Goal: Task Accomplishment & Management: Manage account settings

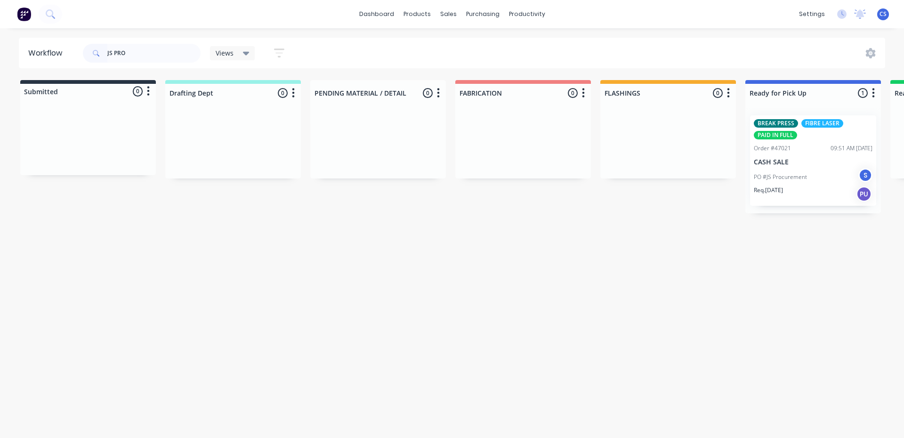
type input "JS PRO"
click at [792, 183] on div "PO #JS Procurement S" at bounding box center [813, 177] width 119 height 18
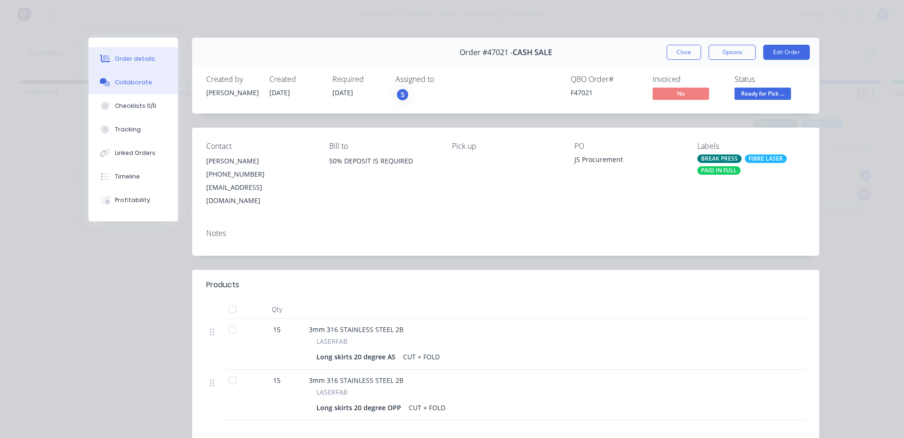
click at [120, 85] on div "Collaborate" at bounding box center [133, 82] width 37 height 8
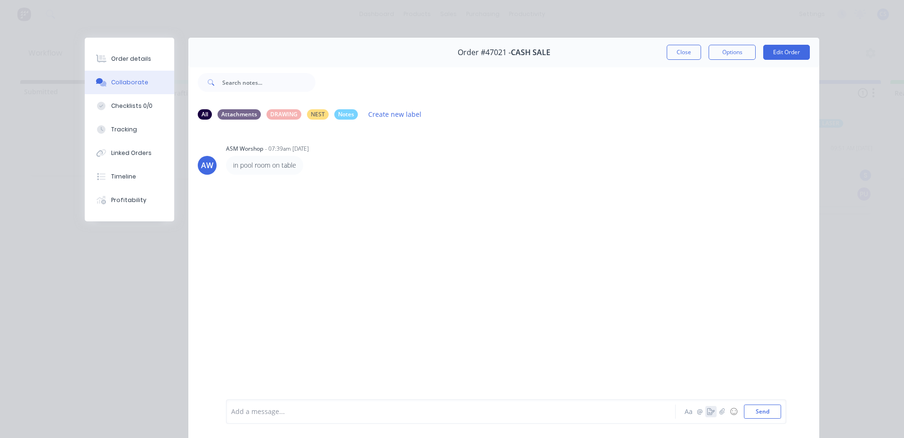
click at [707, 412] on icon "button" at bounding box center [711, 411] width 8 height 7
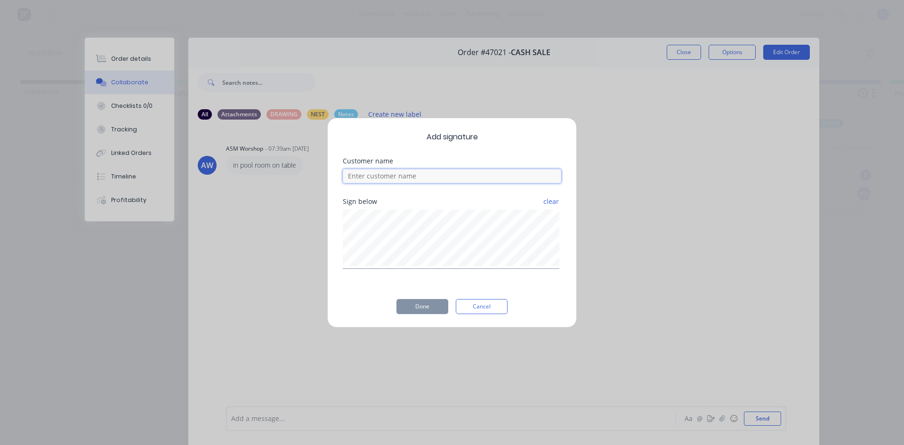
click at [430, 179] on input at bounding box center [452, 176] width 218 height 14
type input "[PERSON_NAME]"
click at [430, 306] on button "Done" at bounding box center [422, 306] width 52 height 15
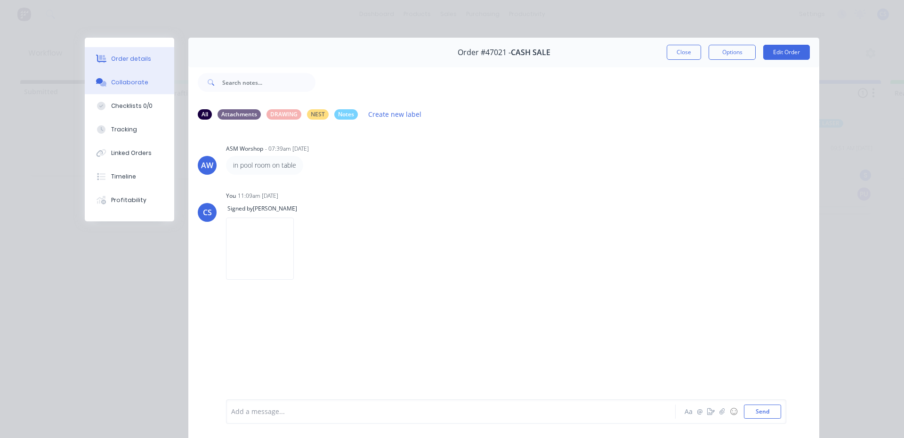
click at [122, 57] on div "Order details" at bounding box center [131, 59] width 40 height 8
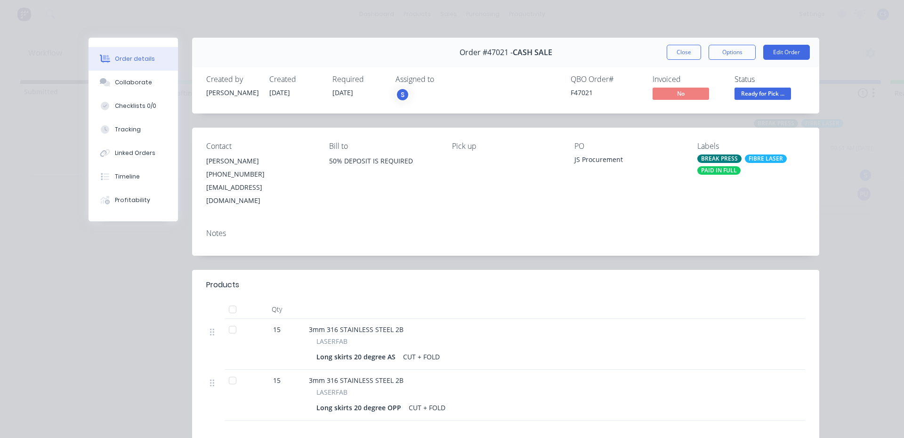
click at [758, 88] on span "Ready for Pick ..." at bounding box center [763, 94] width 57 height 12
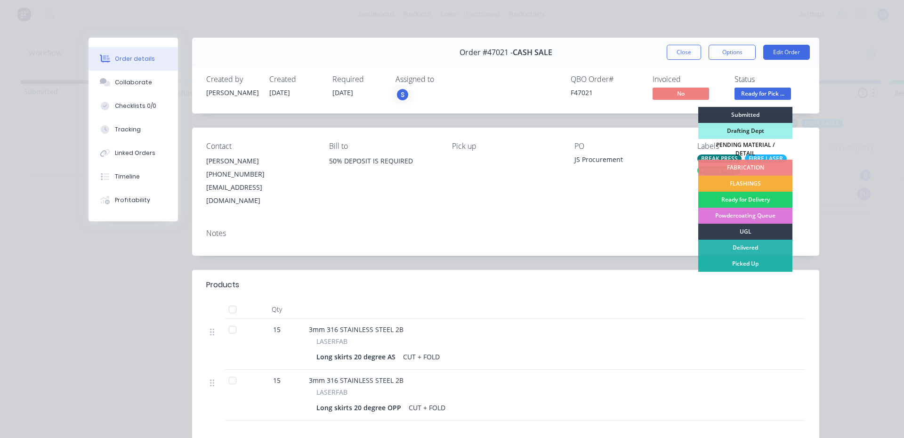
click at [765, 256] on div "Picked Up" at bounding box center [745, 264] width 94 height 16
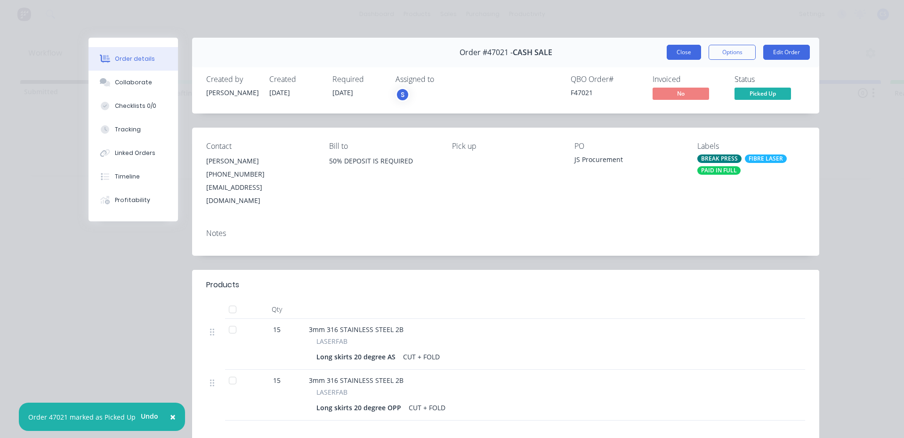
click at [667, 59] on button "Close" at bounding box center [684, 52] width 34 height 15
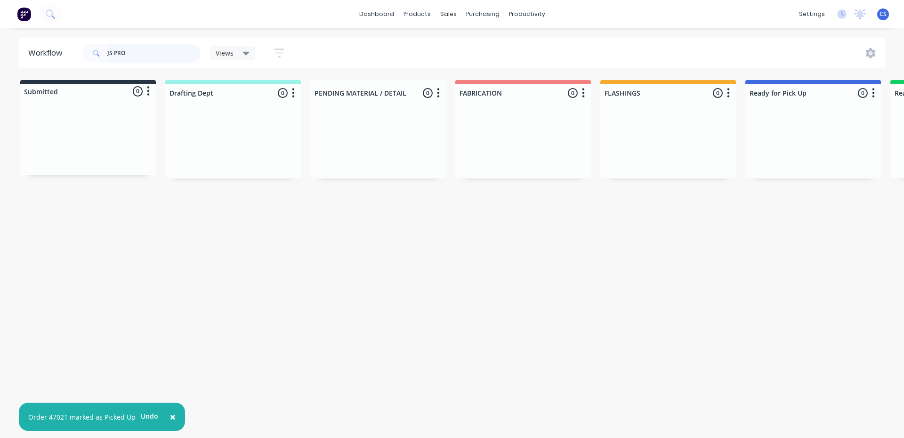
drag, startPoint x: 134, startPoint y: 62, endPoint x: 0, endPoint y: 26, distance: 138.4
click at [0, 26] on div "× Order 47021 marked as Picked Up Undo dashboard products sales purchasing prod…" at bounding box center [452, 190] width 904 height 381
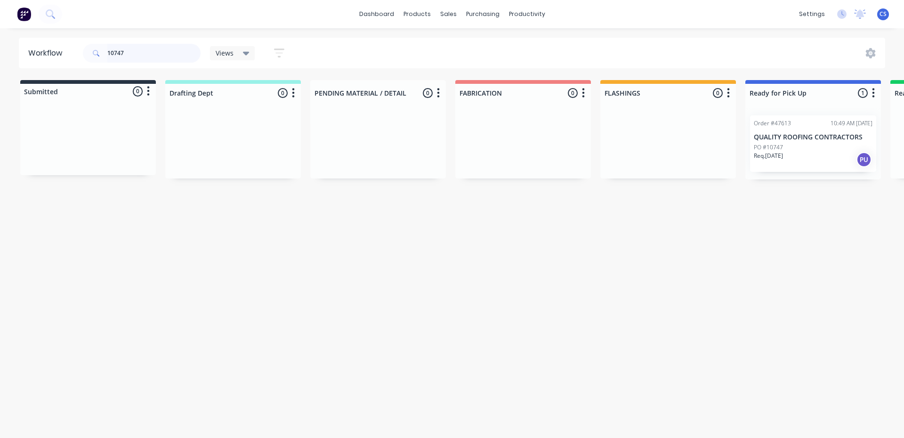
type input "10747"
click at [778, 140] on p "QUALITY ROOFING CONTRACTORS" at bounding box center [813, 137] width 119 height 8
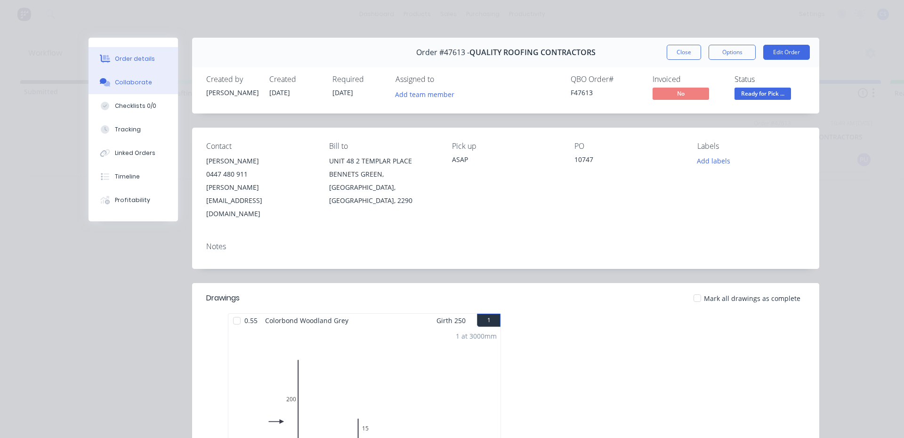
click at [117, 87] on button "Collaborate" at bounding box center [133, 83] width 89 height 24
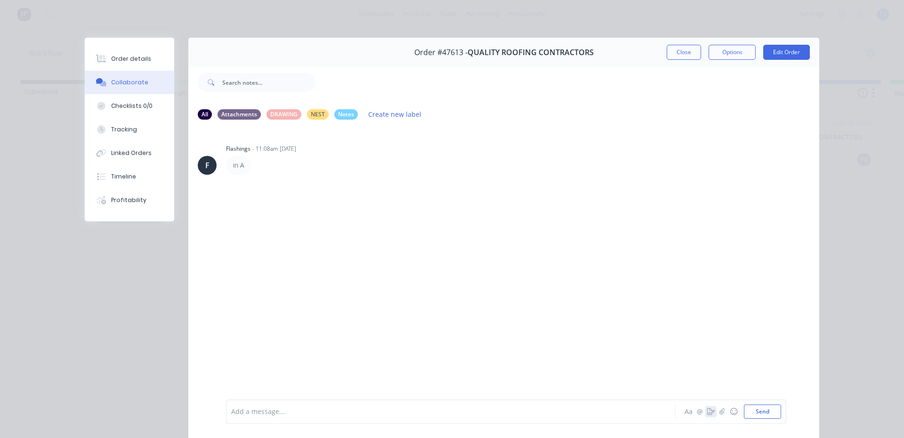
click at [707, 412] on icon "button" at bounding box center [711, 411] width 8 height 7
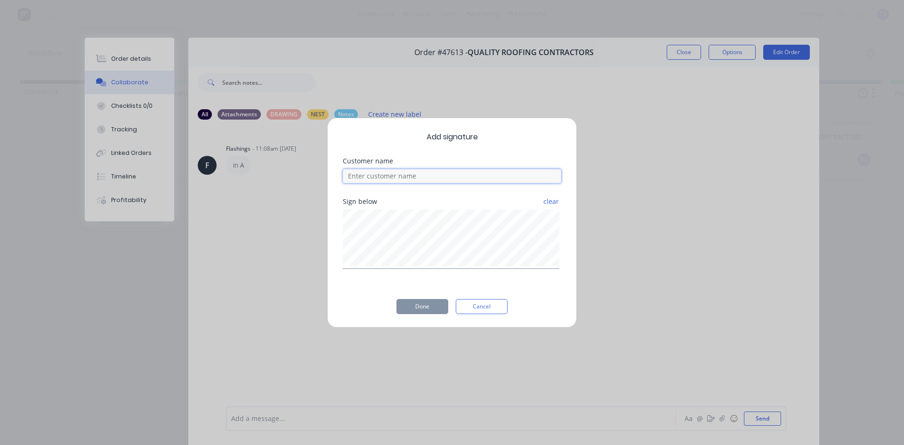
click at [438, 174] on input at bounding box center [452, 176] width 218 height 14
type input "[PERSON_NAME]"
click at [424, 313] on button "Done" at bounding box center [422, 306] width 52 height 15
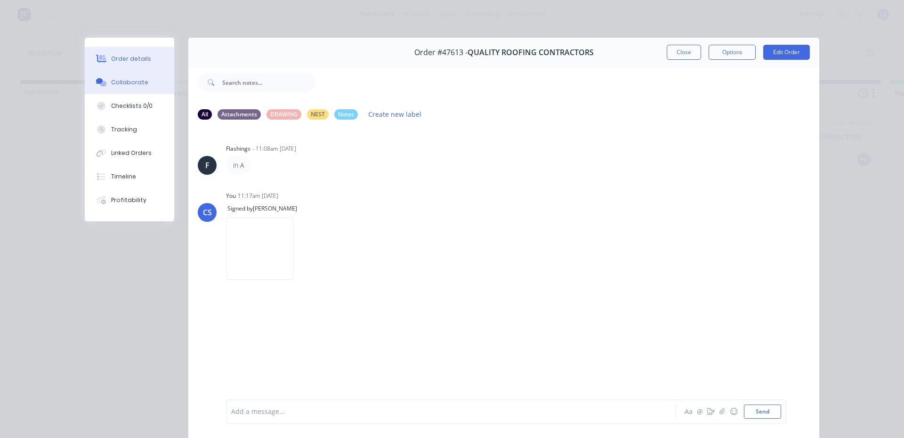
click at [148, 60] on button "Order details" at bounding box center [129, 59] width 89 height 24
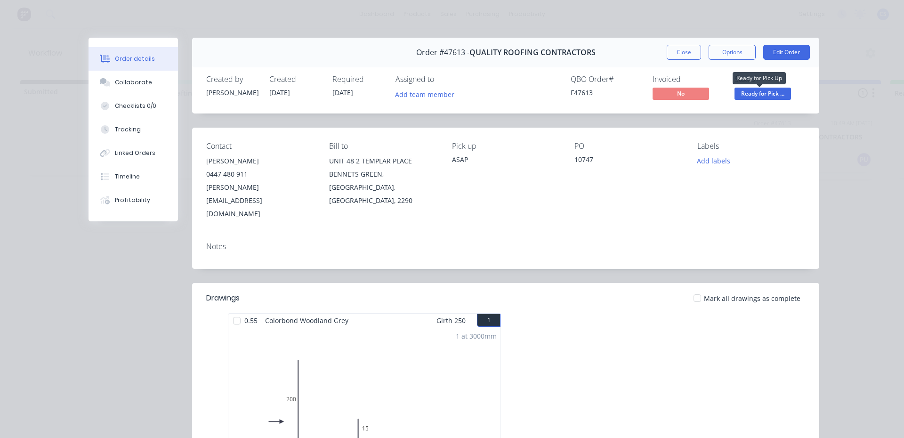
click at [760, 90] on span "Ready for Pick ..." at bounding box center [763, 94] width 57 height 12
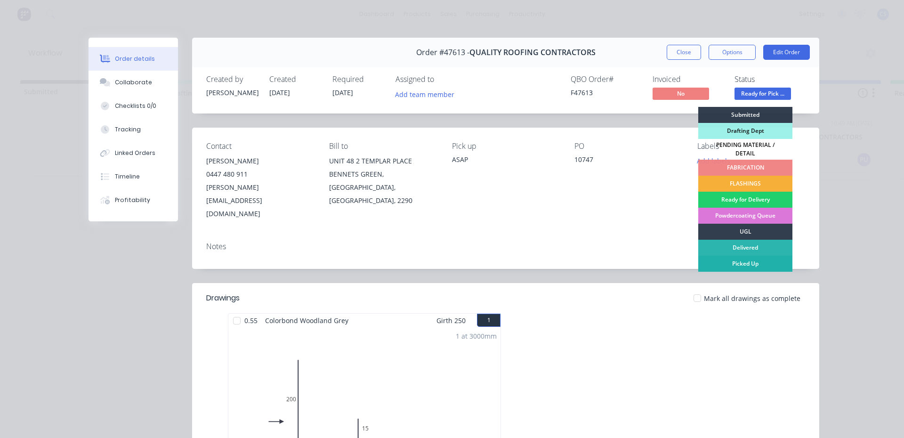
click at [740, 256] on div "Picked Up" at bounding box center [745, 264] width 94 height 16
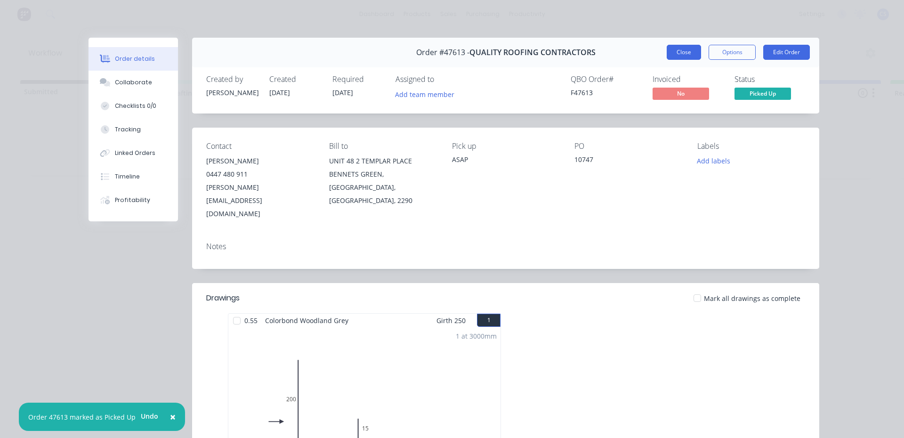
click at [691, 54] on button "Close" at bounding box center [684, 52] width 34 height 15
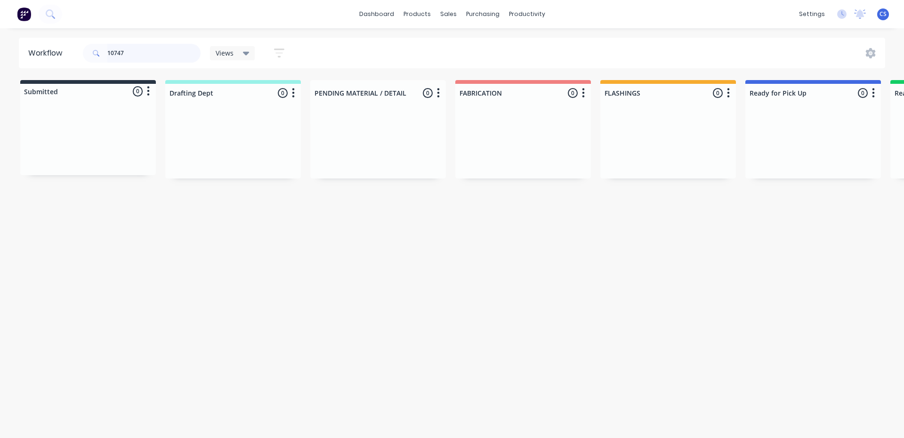
drag, startPoint x: 141, startPoint y: 57, endPoint x: 70, endPoint y: 57, distance: 71.1
click at [70, 57] on header "Workflow 10747 Views Save new view None (Default) edit [PERSON_NAME] edit Produ…" at bounding box center [452, 53] width 867 height 31
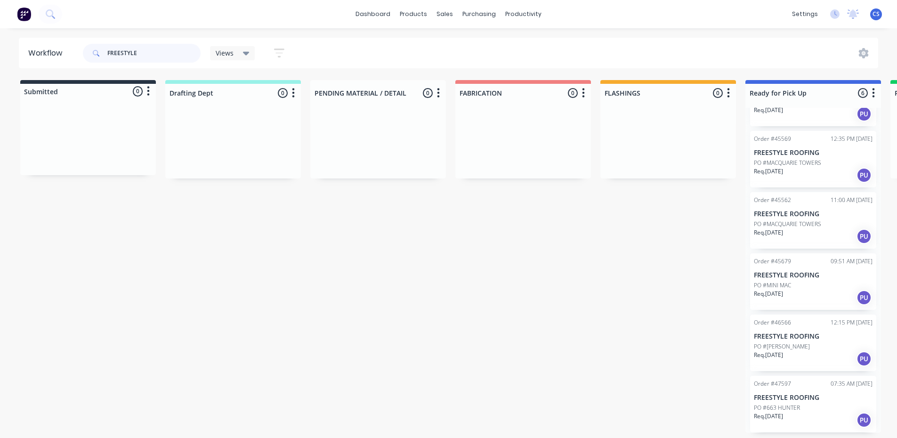
scroll to position [2, 0]
type input "FREESTYLE"
click at [787, 408] on p "PO #663 HUNTER" at bounding box center [777, 408] width 46 height 8
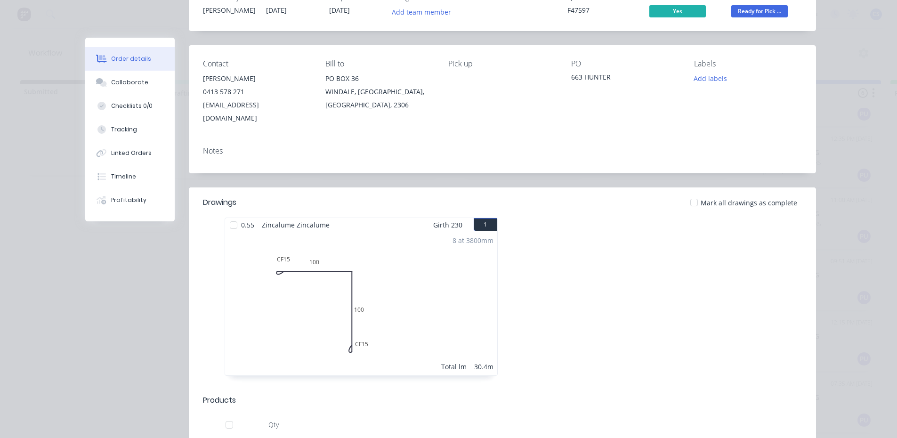
scroll to position [188, 0]
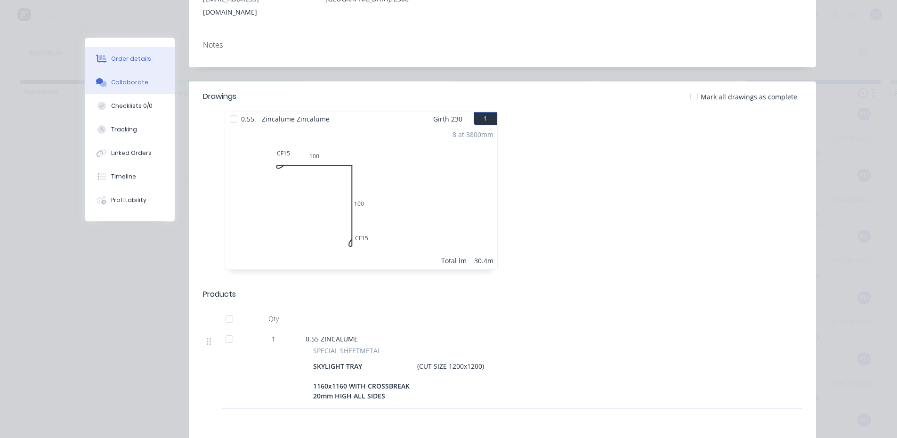
click at [162, 85] on button "Collaborate" at bounding box center [129, 83] width 89 height 24
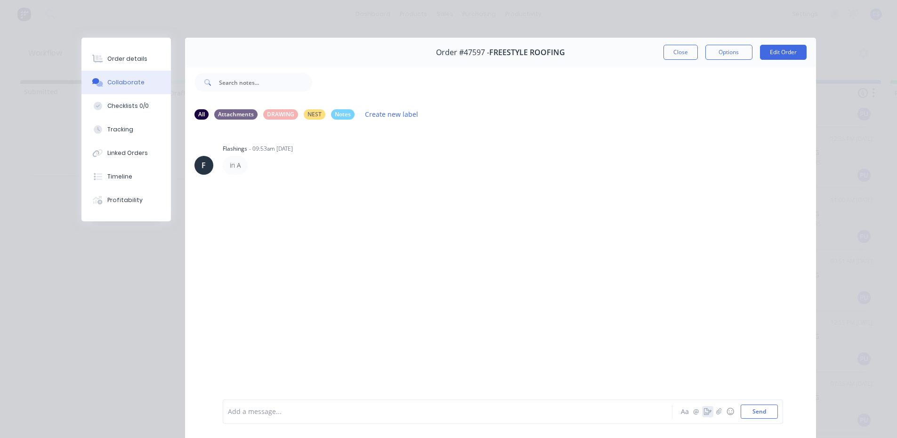
click at [704, 414] on icon "button" at bounding box center [708, 411] width 8 height 7
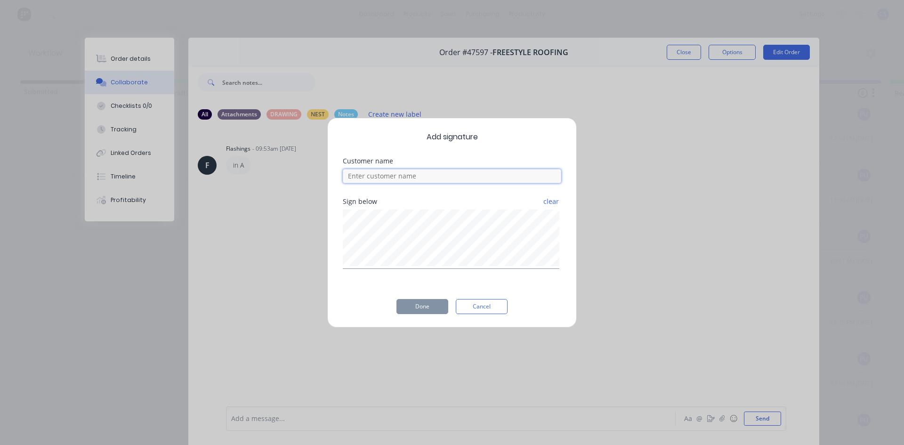
click at [385, 177] on input at bounding box center [452, 176] width 218 height 14
type input "[PERSON_NAME]"
click at [436, 310] on button "Done" at bounding box center [422, 306] width 52 height 15
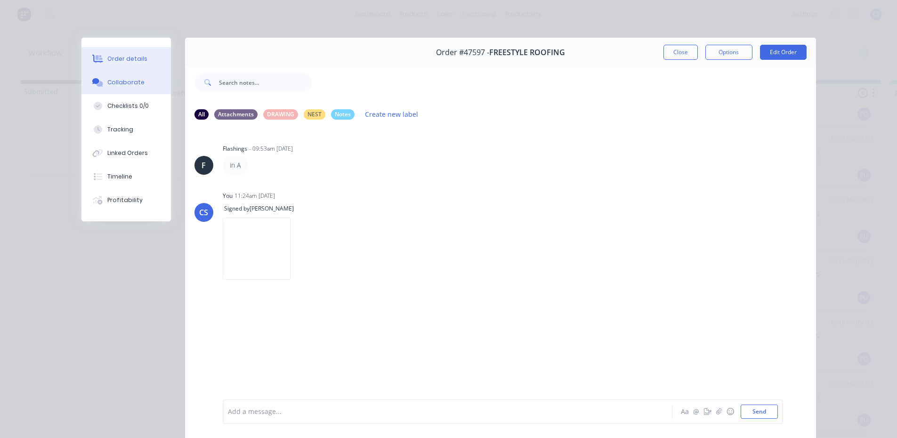
click at [133, 48] on button "Order details" at bounding box center [125, 59] width 89 height 24
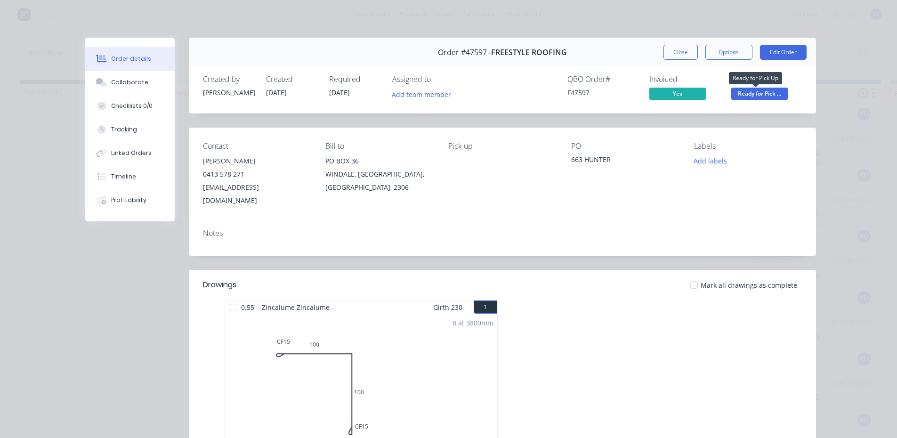
click at [775, 95] on span "Ready for Pick ..." at bounding box center [759, 94] width 57 height 12
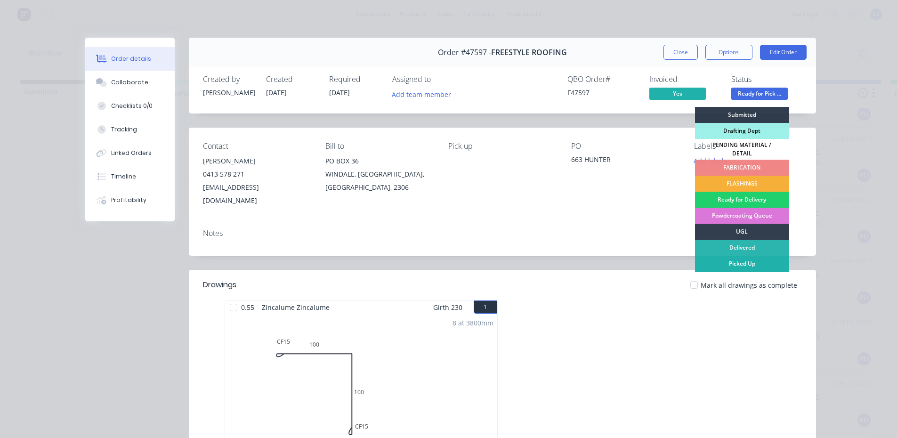
click at [737, 256] on div "Picked Up" at bounding box center [742, 264] width 94 height 16
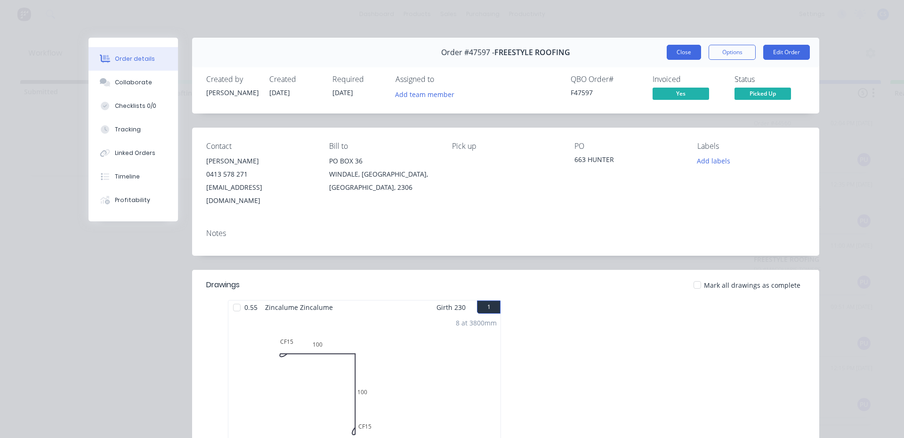
click at [670, 52] on button "Close" at bounding box center [684, 52] width 34 height 15
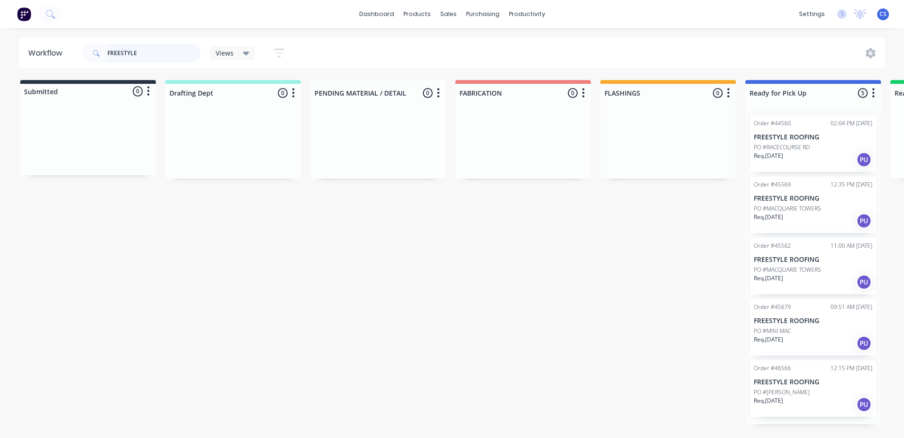
drag, startPoint x: 154, startPoint y: 44, endPoint x: 20, endPoint y: 52, distance: 134.4
click at [20, 52] on header "Workflow FREESTYLE Views Save new view None (Default) edit Nilesh edit Producti…" at bounding box center [452, 53] width 867 height 31
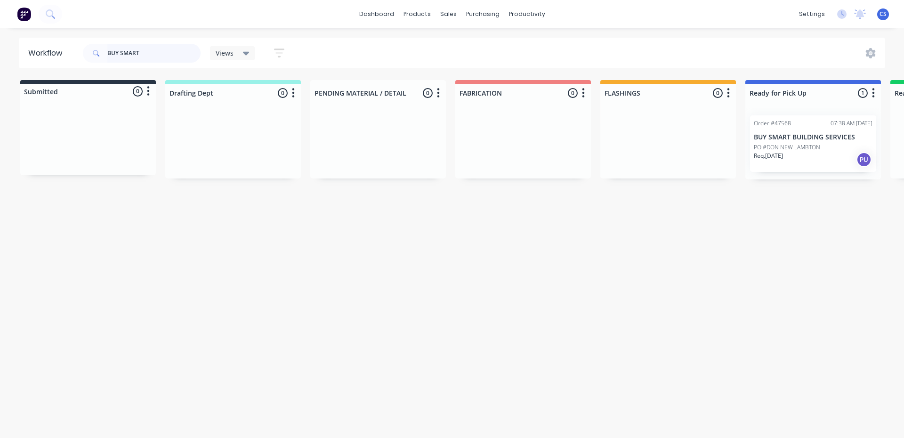
type input "BUY SMART"
click at [803, 129] on div "Order #47568 07:38 AM [DATE] BUY SMART BUILDING SERVICES [GEOGRAPHIC_DATA] Req.…" at bounding box center [813, 143] width 126 height 57
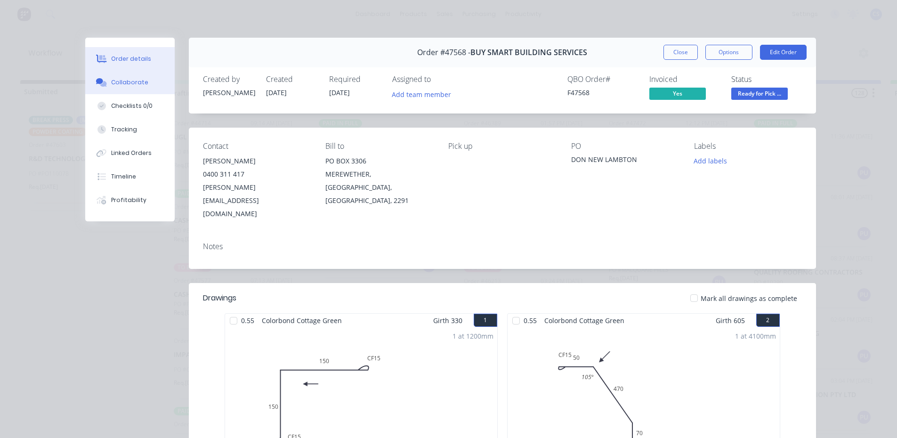
click at [118, 77] on button "Collaborate" at bounding box center [129, 83] width 89 height 24
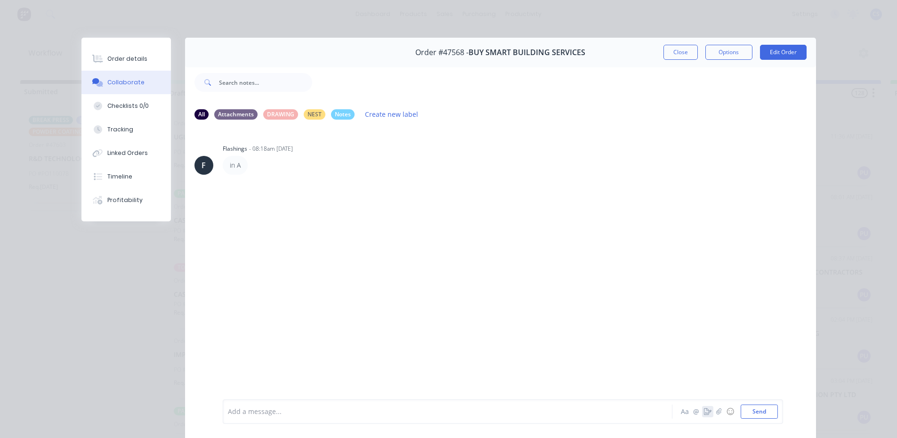
click at [704, 412] on icon "button" at bounding box center [708, 411] width 8 height 7
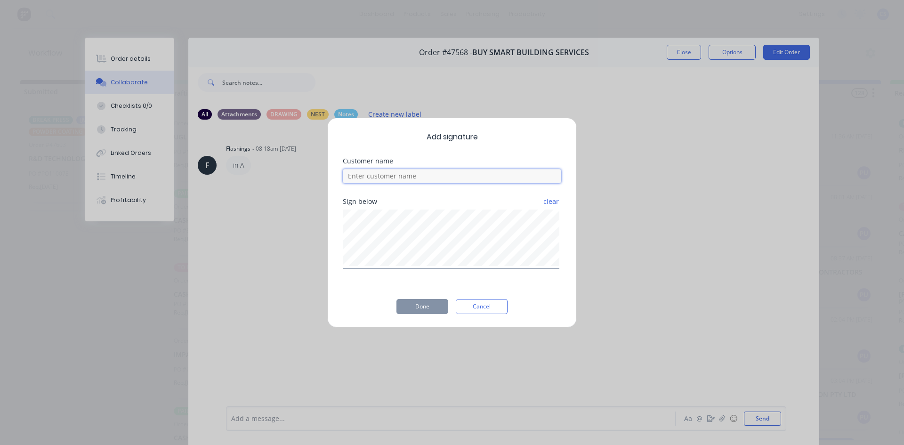
click at [396, 179] on input at bounding box center [452, 176] width 218 height 14
type input "[PERSON_NAME]"
click at [432, 308] on button "Done" at bounding box center [422, 306] width 52 height 15
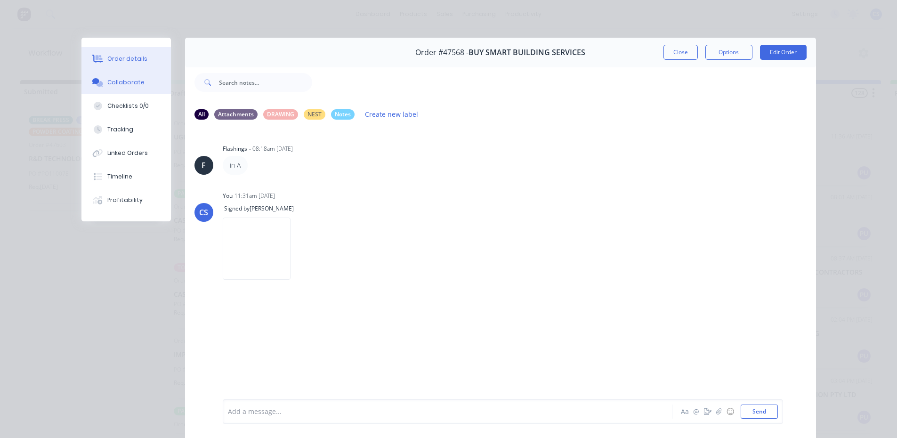
click at [129, 60] on div "Order details" at bounding box center [127, 59] width 40 height 8
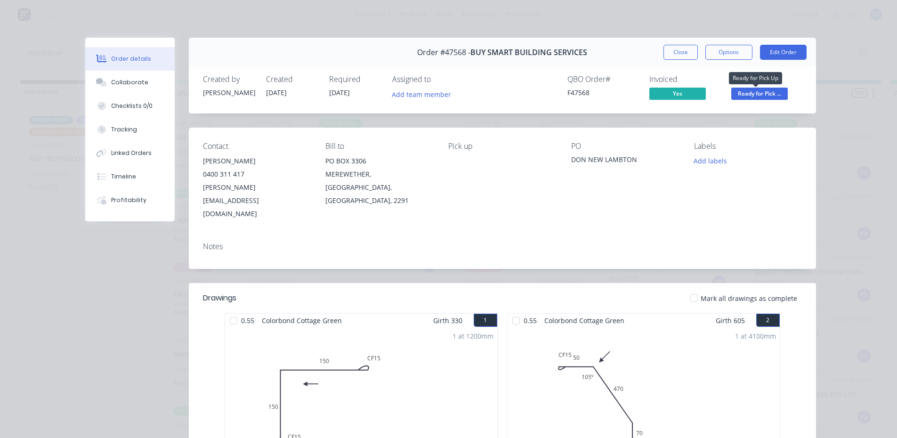
click at [775, 93] on span "Ready for Pick ..." at bounding box center [759, 94] width 57 height 12
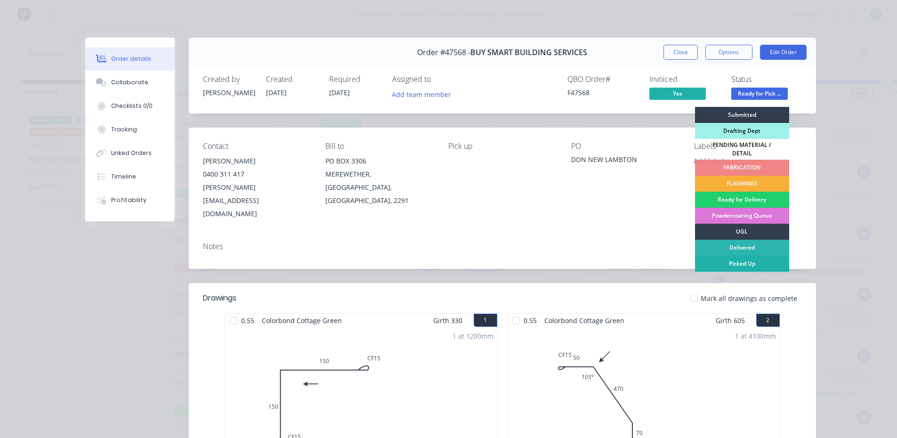
click at [739, 258] on div "Picked Up" at bounding box center [742, 264] width 94 height 16
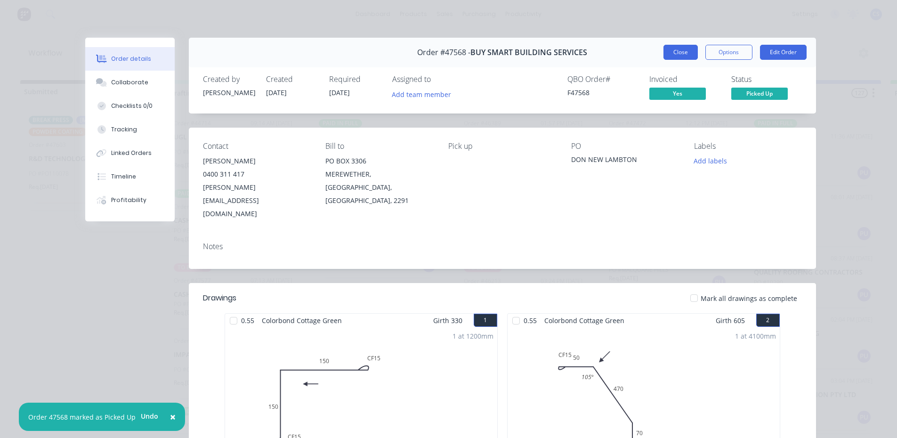
click at [688, 47] on button "Close" at bounding box center [680, 52] width 34 height 15
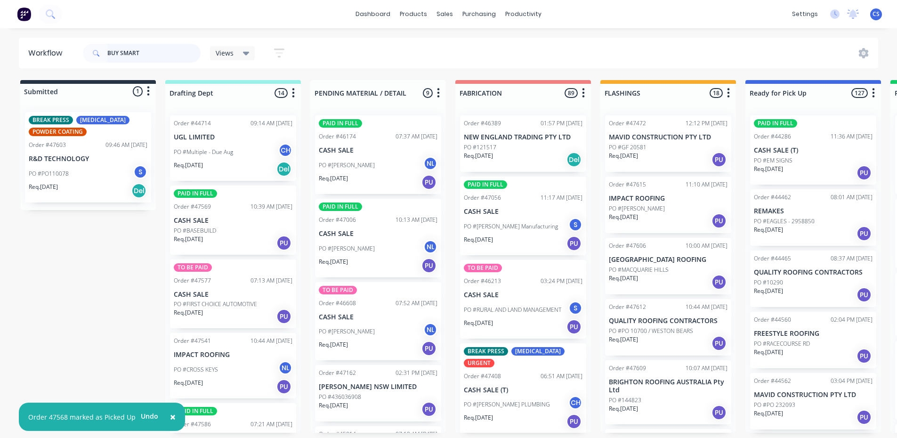
drag, startPoint x: 161, startPoint y: 49, endPoint x: 30, endPoint y: 46, distance: 130.5
click at [30, 46] on header "Workflow BUY SMART Views Save new view None (Default) edit [PERSON_NAME] edit P…" at bounding box center [449, 53] width 860 height 31
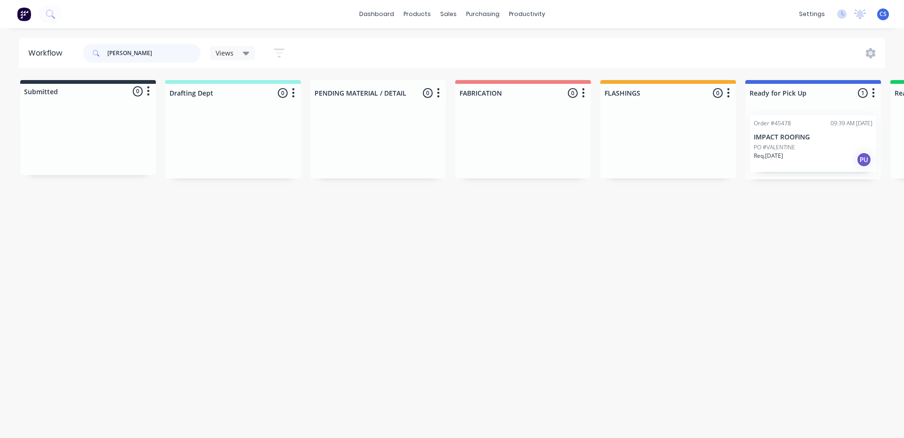
drag, startPoint x: 144, startPoint y: 55, endPoint x: 0, endPoint y: 27, distance: 146.7
click at [0, 27] on div "dashboard products sales purchasing productivity dashboard products Product Cat…" at bounding box center [452, 190] width 904 height 381
type input "AUSTRALIA W"
click at [799, 158] on div "Req. [DATE] PU" at bounding box center [813, 160] width 119 height 16
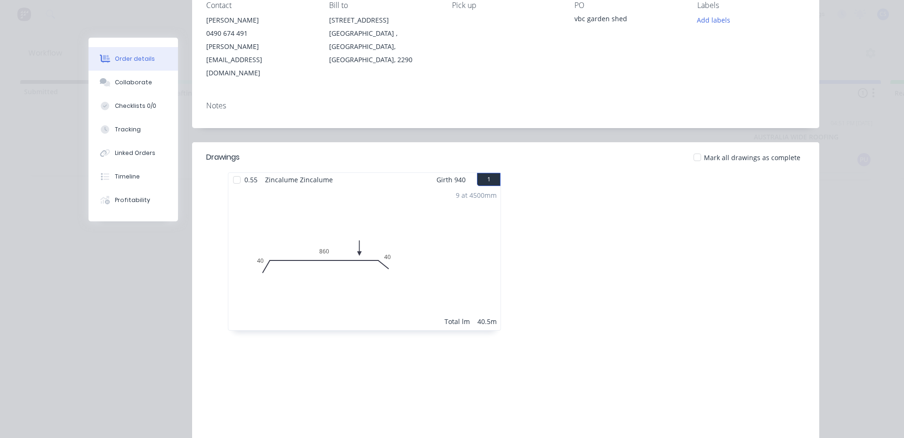
scroll to position [141, 0]
click at [111, 87] on button "Collaborate" at bounding box center [133, 83] width 89 height 24
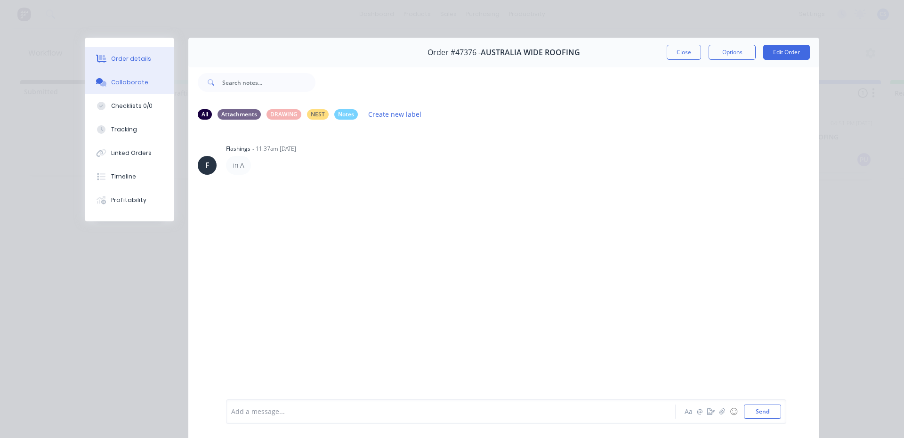
click at [119, 51] on button "Order details" at bounding box center [129, 59] width 89 height 24
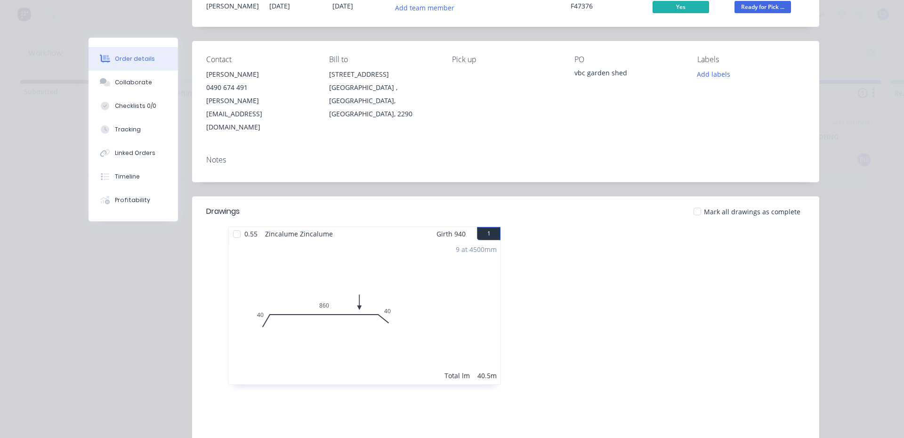
scroll to position [94, 0]
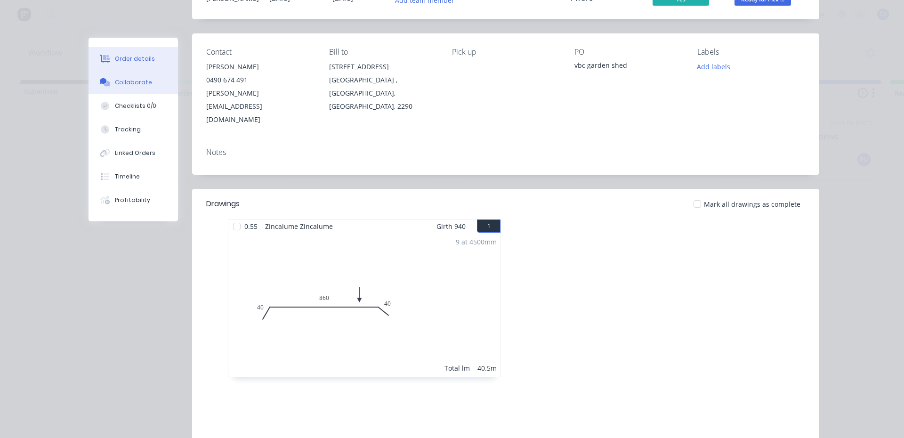
click at [105, 82] on icon at bounding box center [107, 84] width 7 height 6
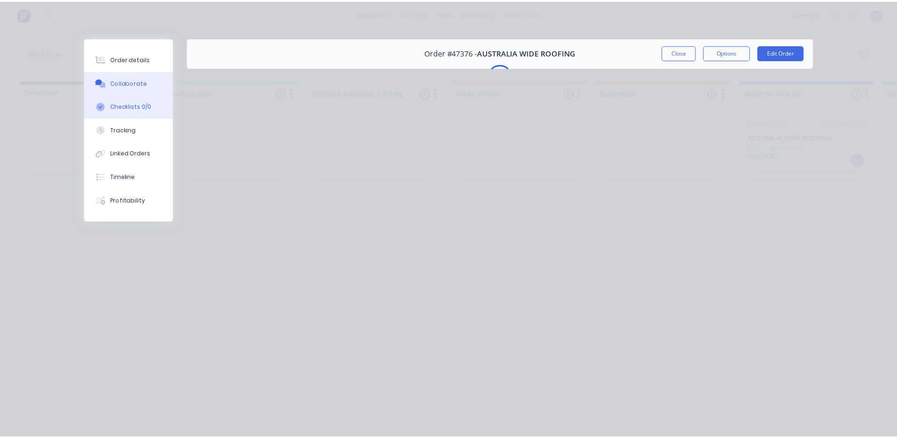
scroll to position [0, 0]
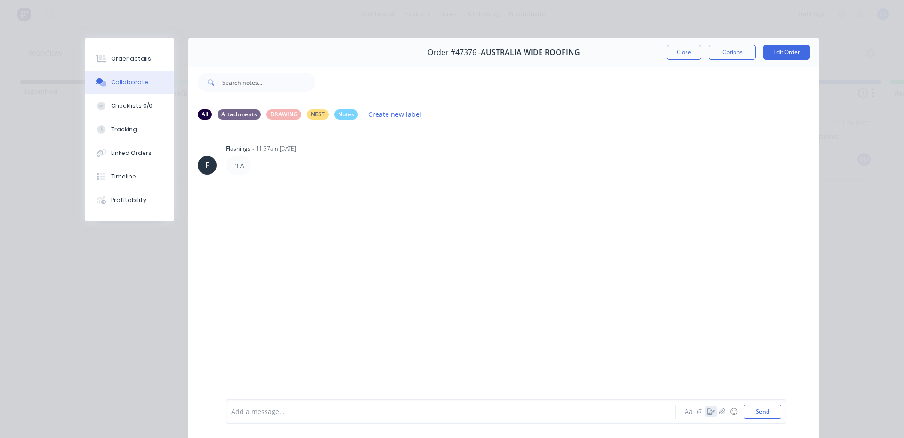
click at [707, 412] on icon "button" at bounding box center [711, 411] width 8 height 7
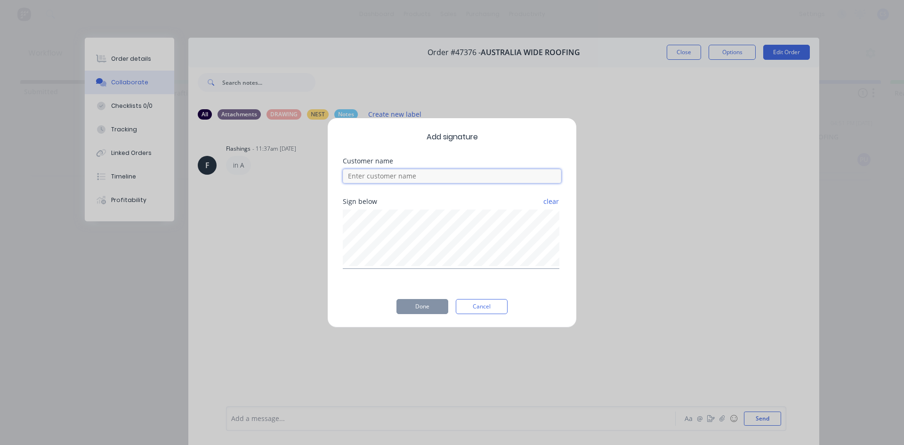
click at [432, 182] on input at bounding box center [452, 176] width 218 height 14
type input "[PERSON_NAME]"
click at [427, 306] on button "Done" at bounding box center [422, 306] width 52 height 15
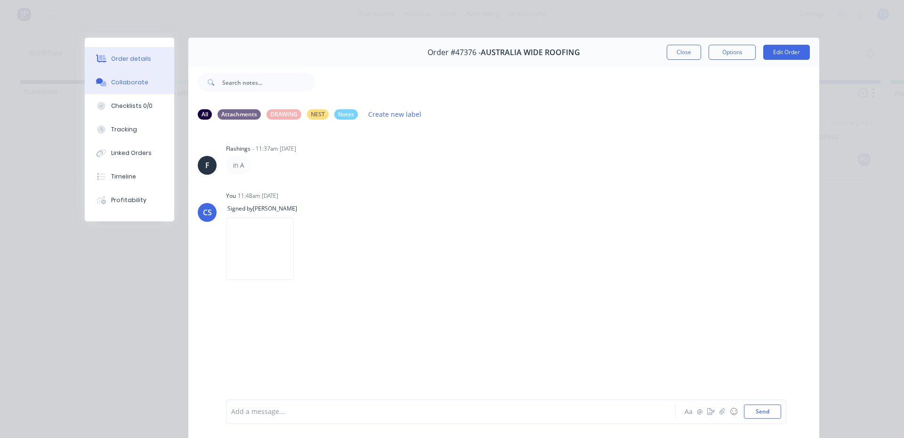
click at [140, 60] on div "Order details" at bounding box center [131, 59] width 40 height 8
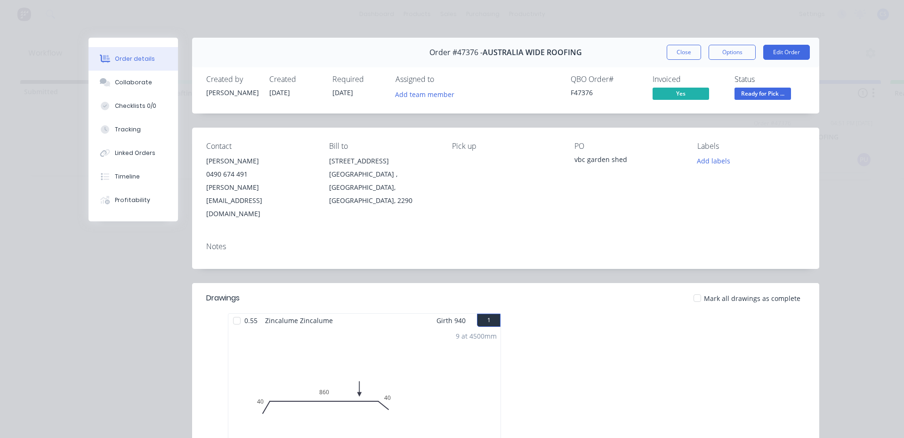
click at [753, 93] on span "Ready for Pick ..." at bounding box center [763, 94] width 57 height 12
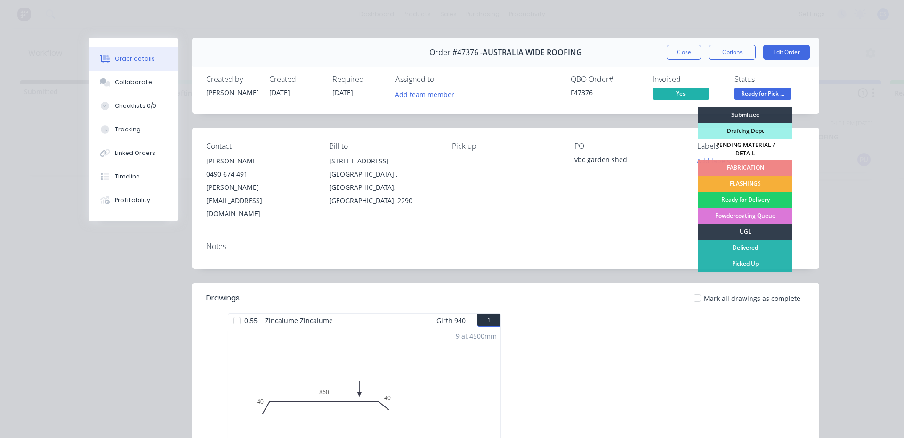
click at [767, 256] on div "Picked Up" at bounding box center [745, 264] width 94 height 16
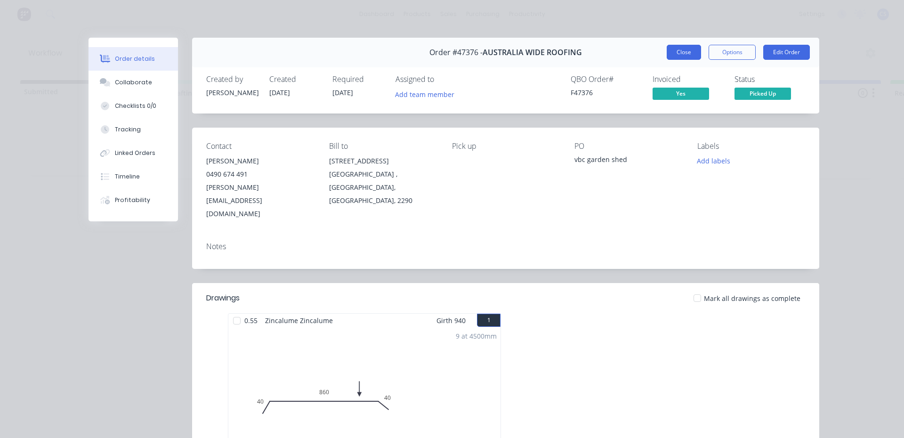
click at [686, 51] on button "Close" at bounding box center [684, 52] width 34 height 15
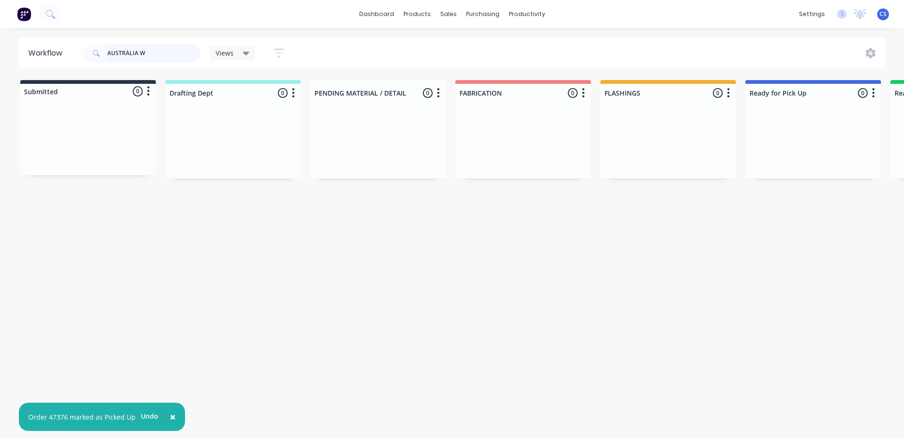
drag, startPoint x: 163, startPoint y: 48, endPoint x: 0, endPoint y: 26, distance: 164.5
click at [0, 26] on div "× Order 47376 marked as Picked Up Undo dashboard products sales purchasing prod…" at bounding box center [452, 190] width 904 height 381
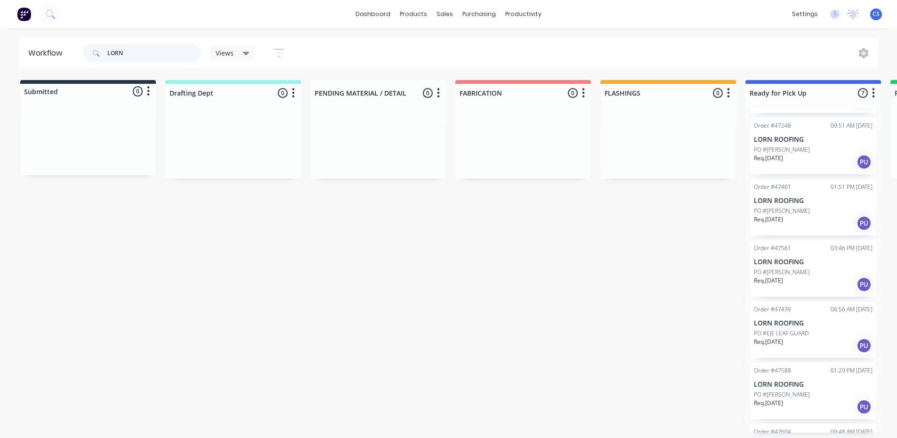
scroll to position [107, 0]
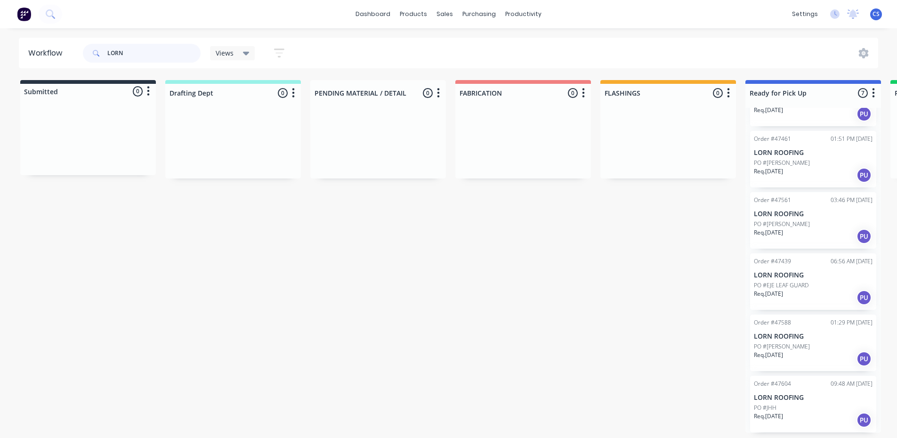
type input "LORN"
click at [773, 417] on p "Req. [DATE]" at bounding box center [768, 416] width 29 height 8
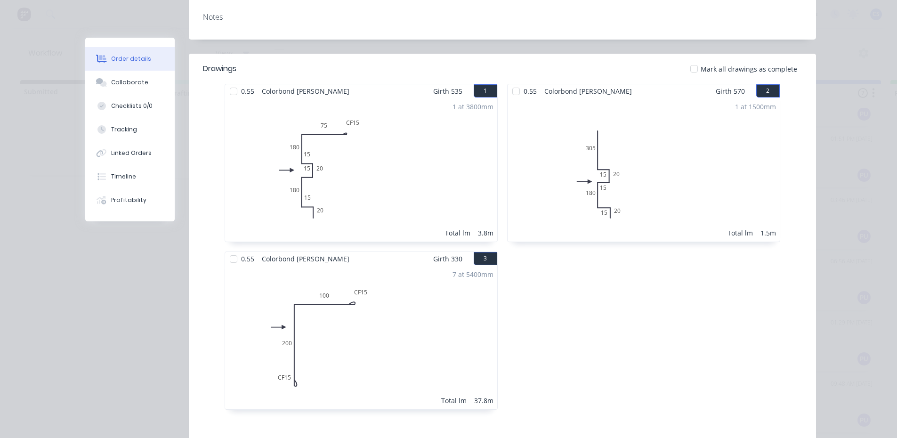
scroll to position [47, 0]
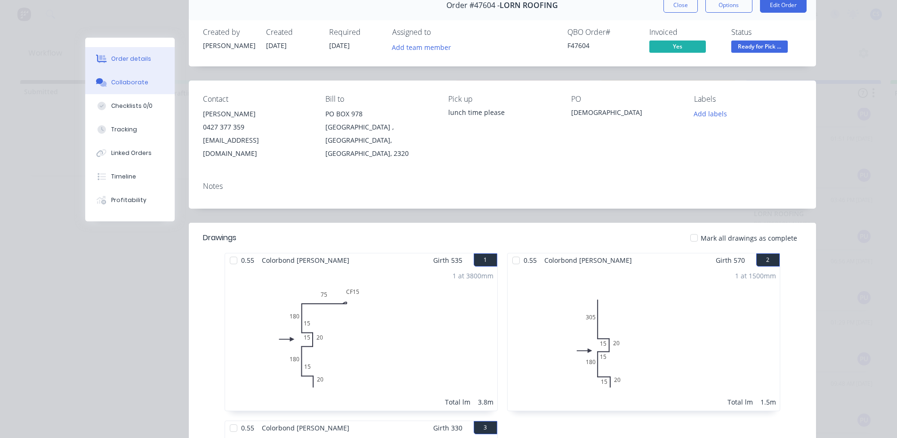
click at [105, 82] on button "Collaborate" at bounding box center [129, 83] width 89 height 24
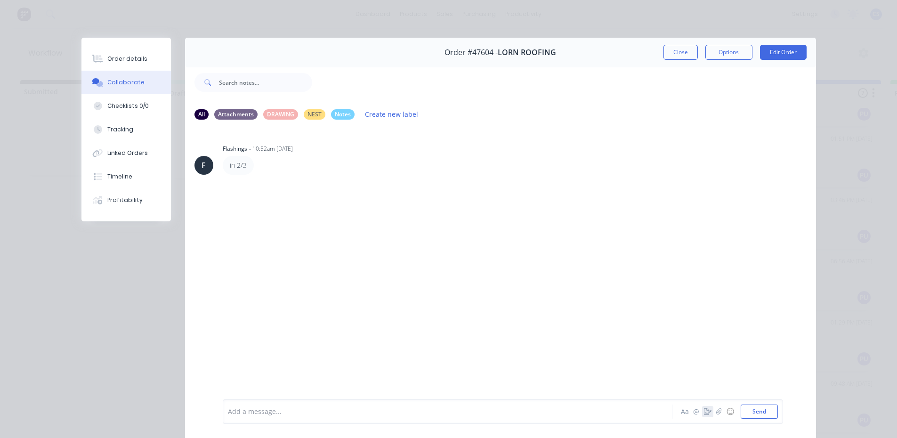
click at [704, 414] on icon "button" at bounding box center [708, 411] width 8 height 7
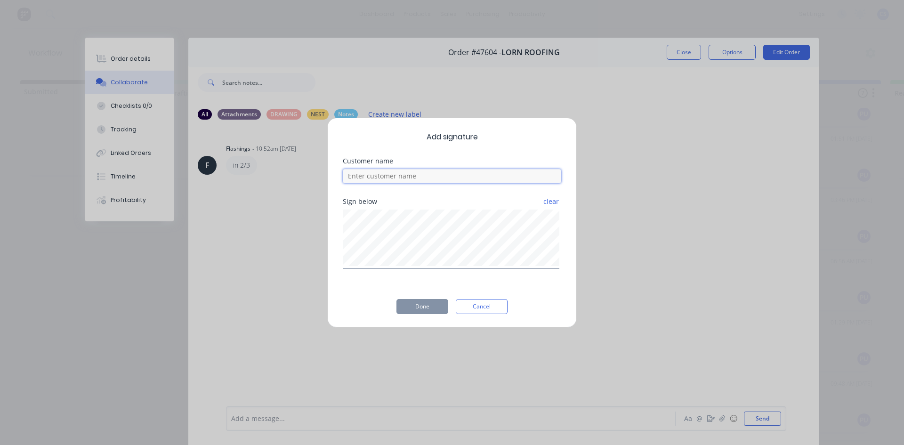
click at [396, 171] on input at bounding box center [452, 176] width 218 height 14
type input "[PERSON_NAME]"
click at [414, 307] on button "Done" at bounding box center [422, 306] width 52 height 15
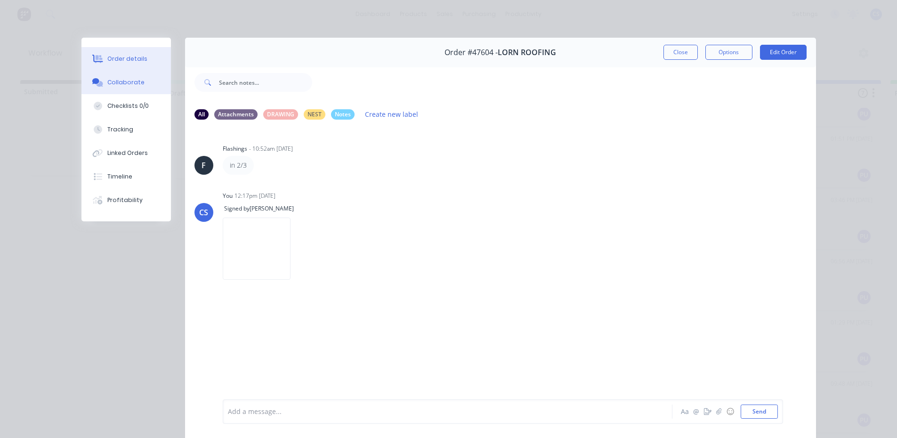
click at [114, 55] on div "Order details" at bounding box center [127, 59] width 40 height 8
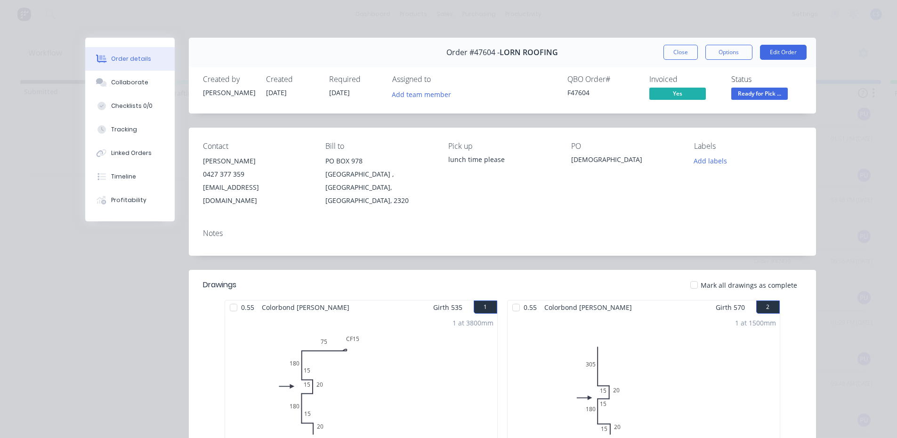
click at [747, 96] on span "Ready for Pick ..." at bounding box center [759, 94] width 57 height 12
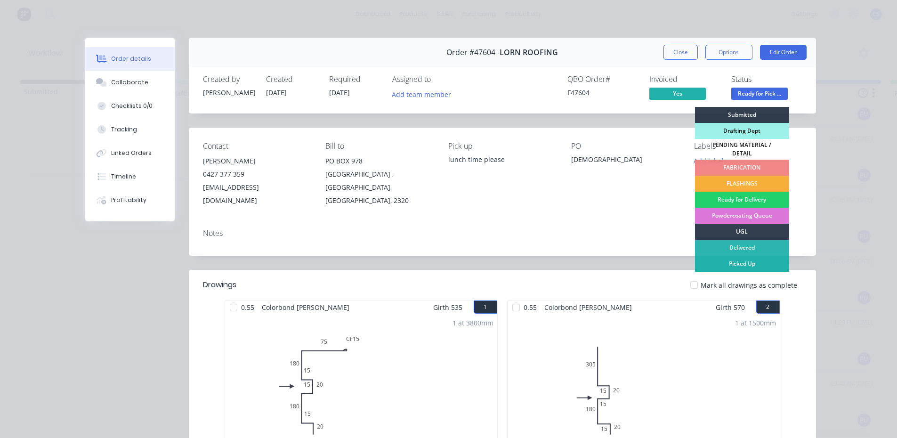
click at [740, 264] on div "Picked Up" at bounding box center [742, 264] width 94 height 16
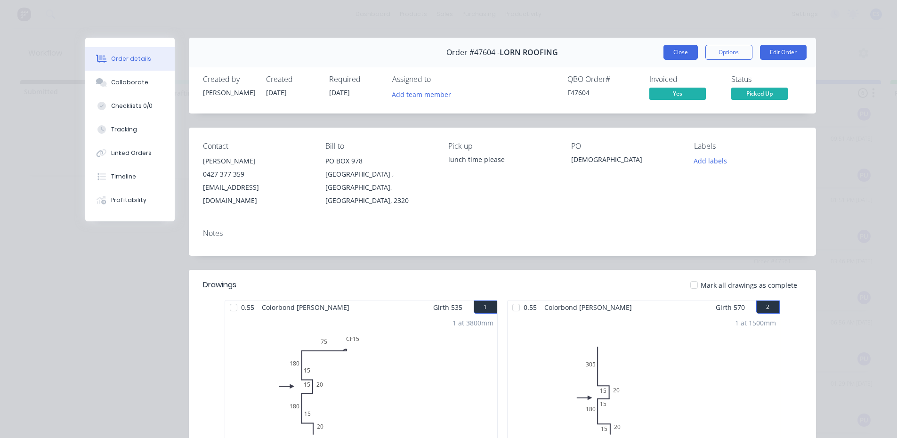
click at [663, 55] on button "Close" at bounding box center [680, 52] width 34 height 15
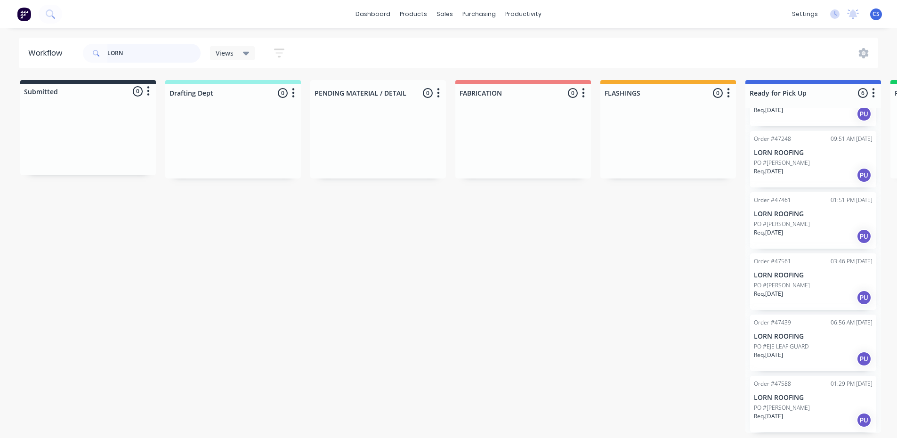
scroll to position [2, 0]
click at [804, 413] on div "Req. [DATE] PU" at bounding box center [813, 420] width 119 height 16
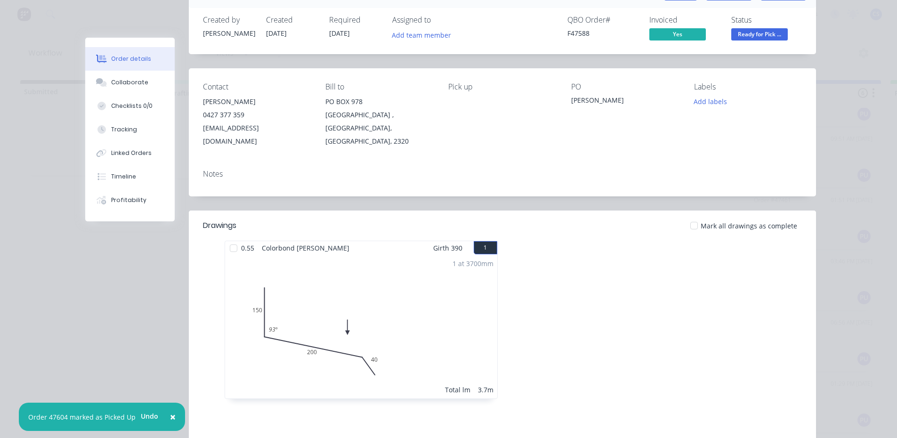
scroll to position [94, 0]
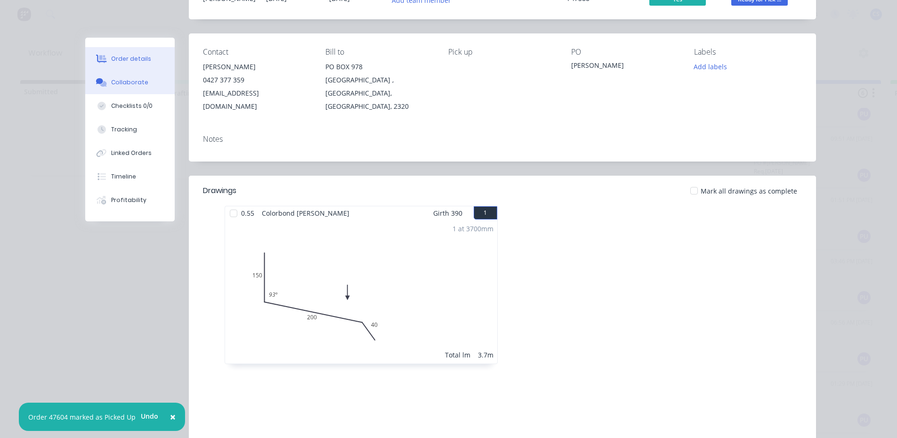
click at [132, 83] on div "Collaborate" at bounding box center [129, 82] width 37 height 8
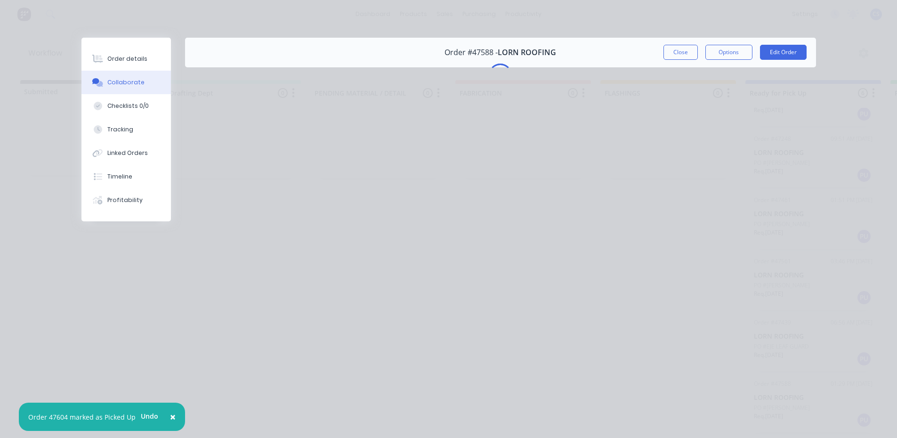
scroll to position [0, 0]
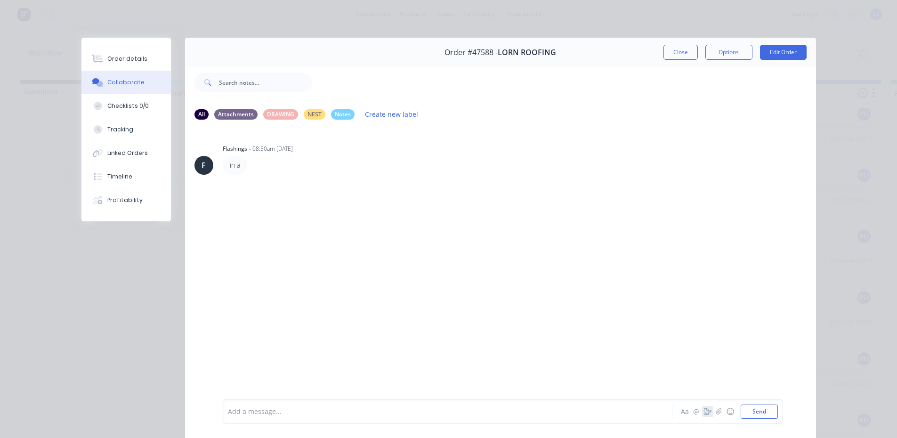
click at [704, 410] on icon "button" at bounding box center [708, 411] width 8 height 7
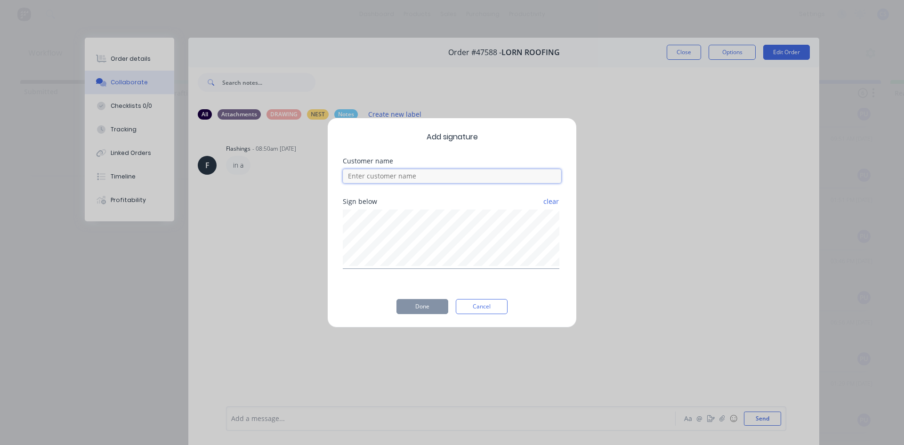
click at [410, 171] on input at bounding box center [452, 176] width 218 height 14
type input "[PERSON_NAME]"
click at [417, 304] on button "Done" at bounding box center [422, 306] width 52 height 15
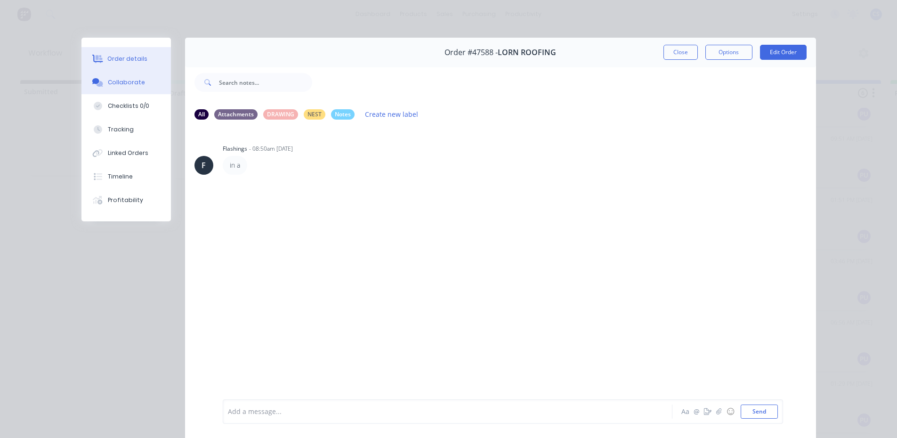
drag, startPoint x: 125, startPoint y: 56, endPoint x: 478, endPoint y: 67, distance: 353.3
click at [135, 53] on button "Order details" at bounding box center [125, 59] width 89 height 24
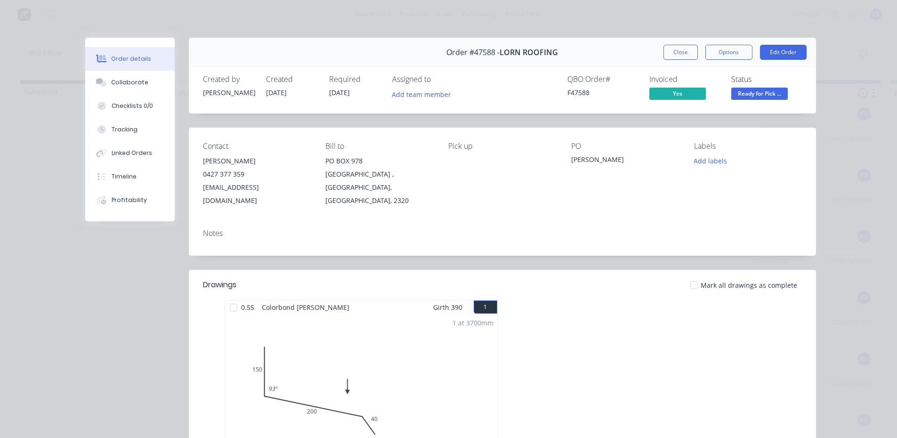
click at [738, 94] on span "Ready for Pick ..." at bounding box center [759, 94] width 57 height 12
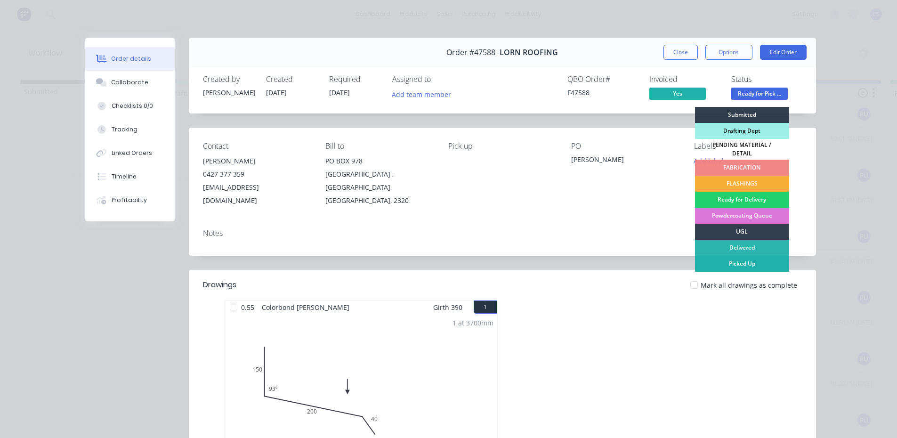
click at [740, 262] on div "Picked Up" at bounding box center [742, 264] width 94 height 16
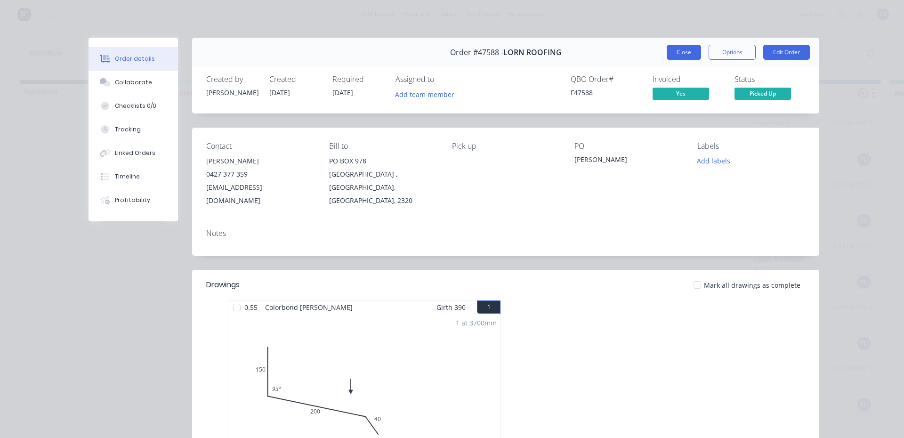
click at [678, 45] on button "Close" at bounding box center [684, 52] width 34 height 15
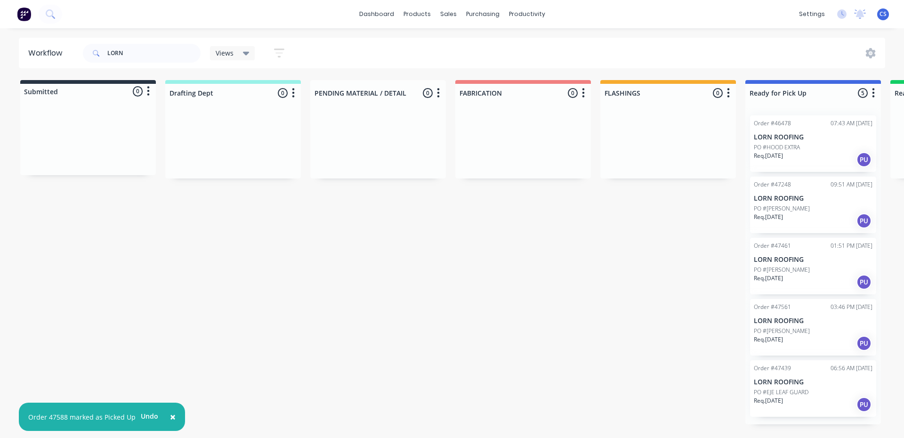
click at [773, 210] on p "PO #[PERSON_NAME]" at bounding box center [782, 208] width 56 height 8
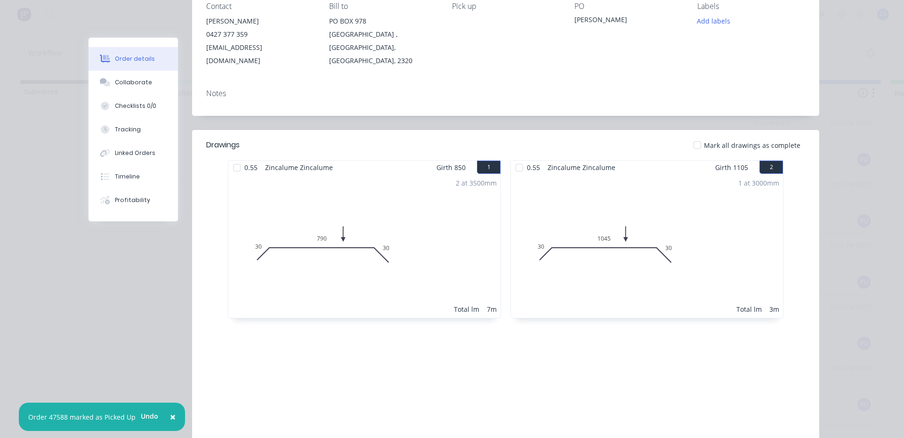
scroll to position [141, 0]
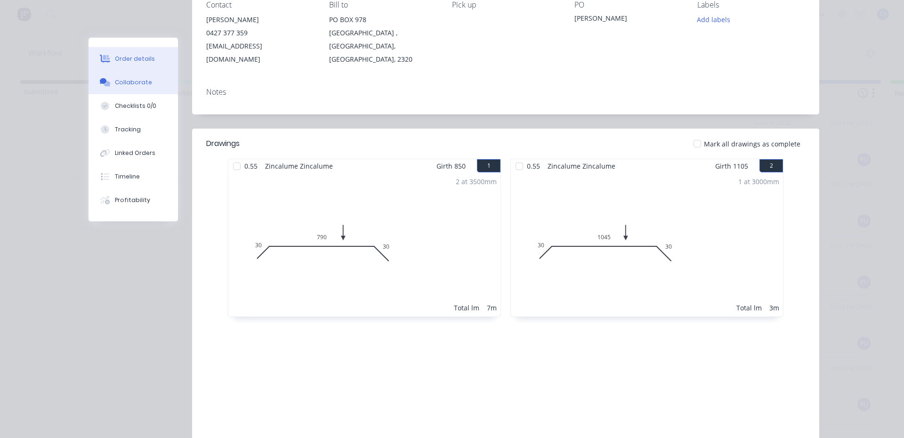
drag, startPoint x: 117, startPoint y: 86, endPoint x: 361, endPoint y: 117, distance: 245.5
click at [119, 86] on div "Collaborate" at bounding box center [133, 82] width 37 height 8
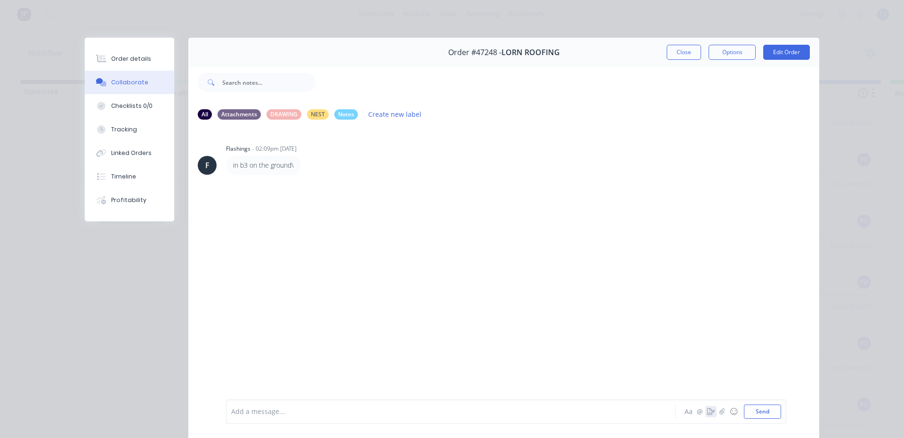
click at [707, 409] on icon "button" at bounding box center [711, 411] width 8 height 7
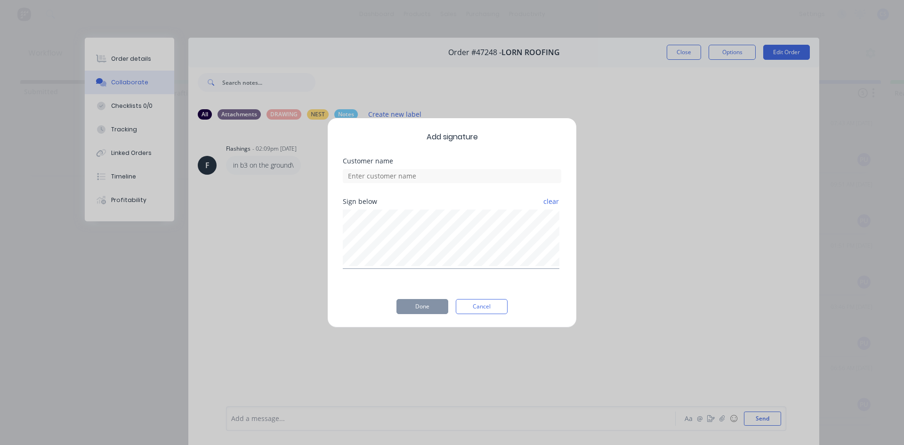
click at [468, 187] on div "Customer name" at bounding box center [452, 178] width 218 height 40
click at [468, 170] on input at bounding box center [452, 176] width 218 height 14
type input "[PERSON_NAME]"
click at [422, 305] on button "Done" at bounding box center [422, 306] width 52 height 15
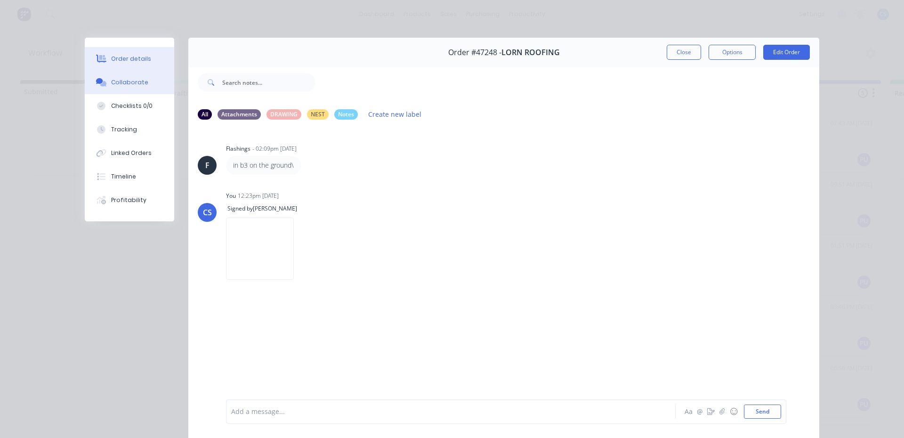
click at [112, 58] on div "Order details" at bounding box center [131, 59] width 40 height 8
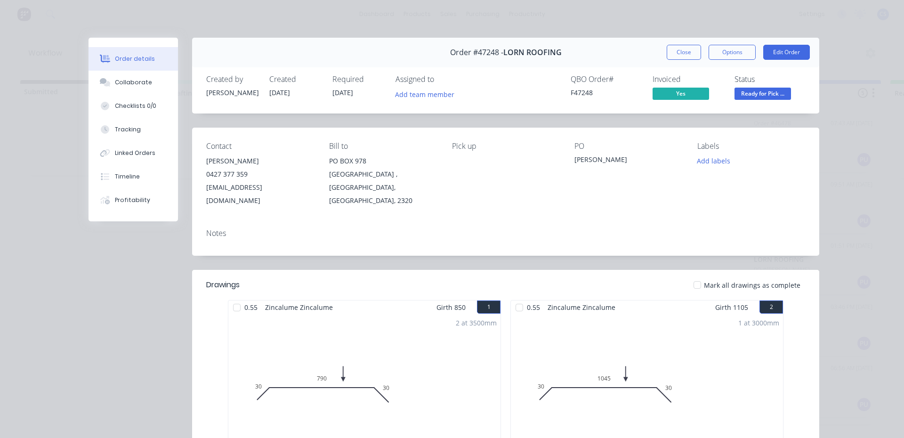
click at [751, 90] on span "Ready for Pick ..." at bounding box center [763, 94] width 57 height 12
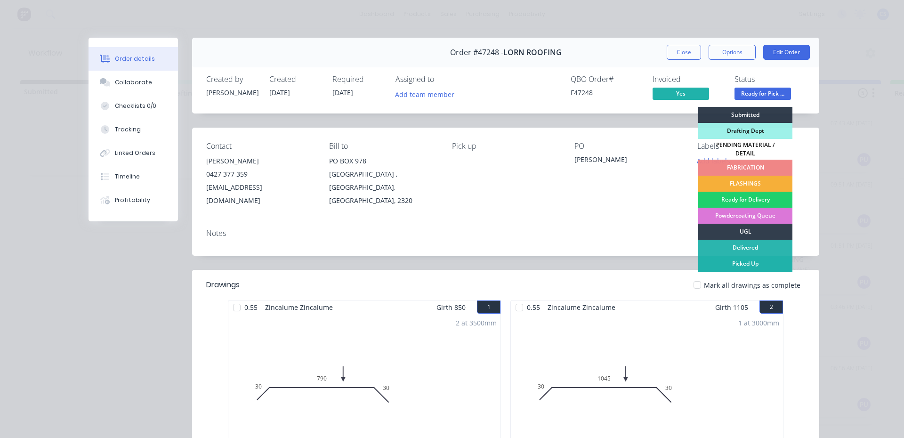
click at [773, 264] on div "Picked Up" at bounding box center [745, 264] width 94 height 16
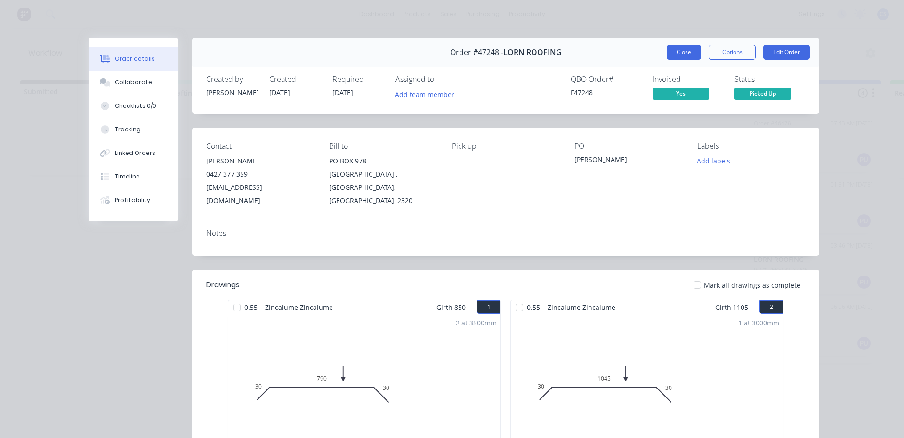
click at [681, 45] on button "Close" at bounding box center [684, 52] width 34 height 15
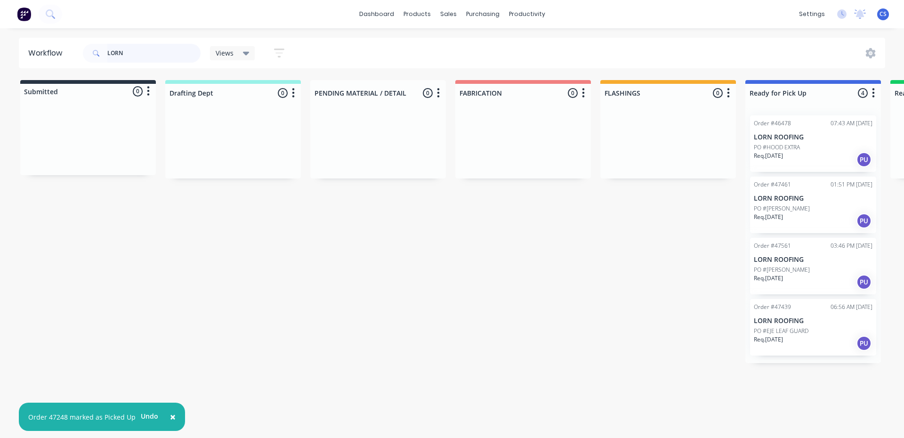
drag, startPoint x: 116, startPoint y: 57, endPoint x: 74, endPoint y: 56, distance: 41.9
click at [74, 57] on header "Workflow LORN Views Save new view None (Default) edit [PERSON_NAME] edit Produc…" at bounding box center [452, 53] width 867 height 31
drag, startPoint x: 131, startPoint y: 54, endPoint x: 16, endPoint y: 33, distance: 117.2
click at [16, 33] on div "× Order 47248 marked as Picked Up Undo dashboard products sales purchasing prod…" at bounding box center [452, 190] width 904 height 381
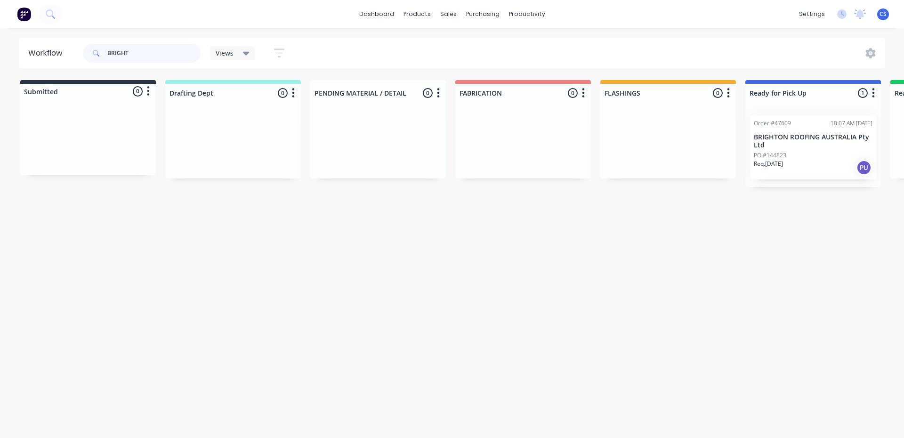
type input "BRIGHT"
click at [777, 137] on p "BRIGHTON ROOFING AUSTRALIA Pty Ltd" at bounding box center [813, 141] width 119 height 16
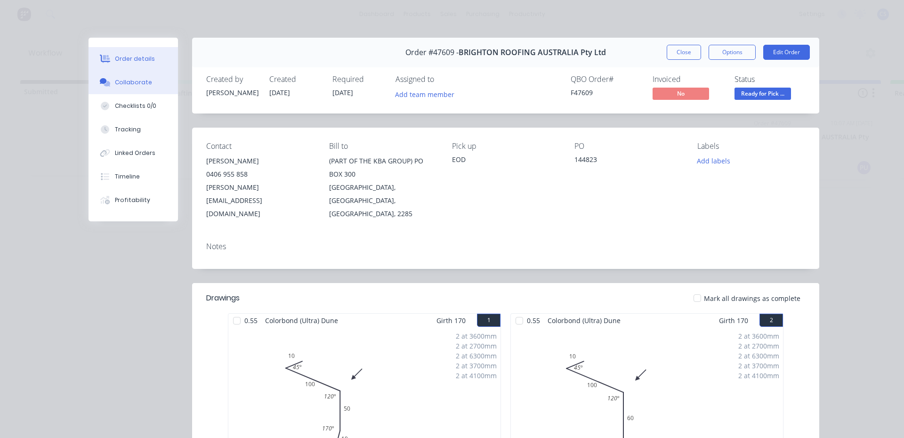
click at [121, 74] on button "Collaborate" at bounding box center [133, 83] width 89 height 24
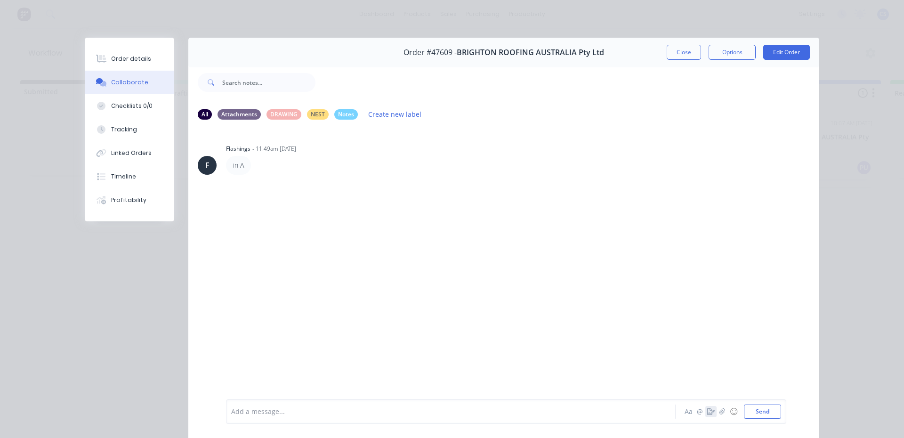
click at [708, 411] on icon "button" at bounding box center [711, 411] width 8 height 7
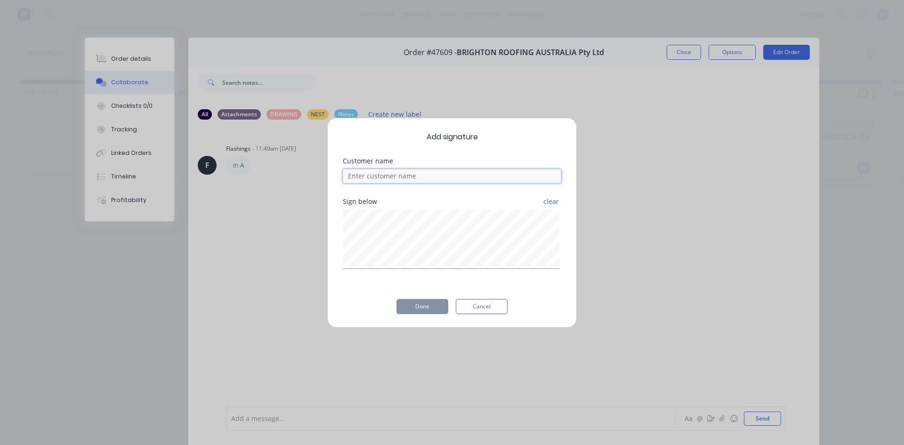
click at [401, 176] on input at bounding box center [452, 176] width 218 height 14
type input "[PERSON_NAME]"
click at [430, 300] on button "Done" at bounding box center [422, 306] width 52 height 15
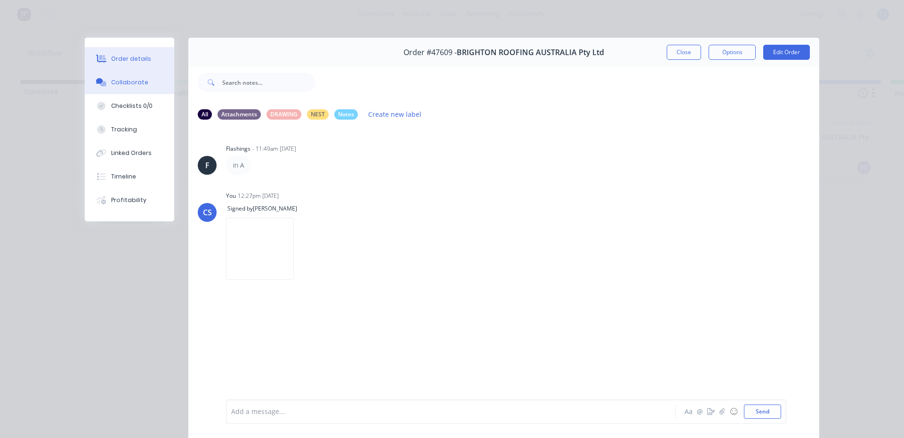
click at [124, 57] on div "Order details" at bounding box center [131, 59] width 40 height 8
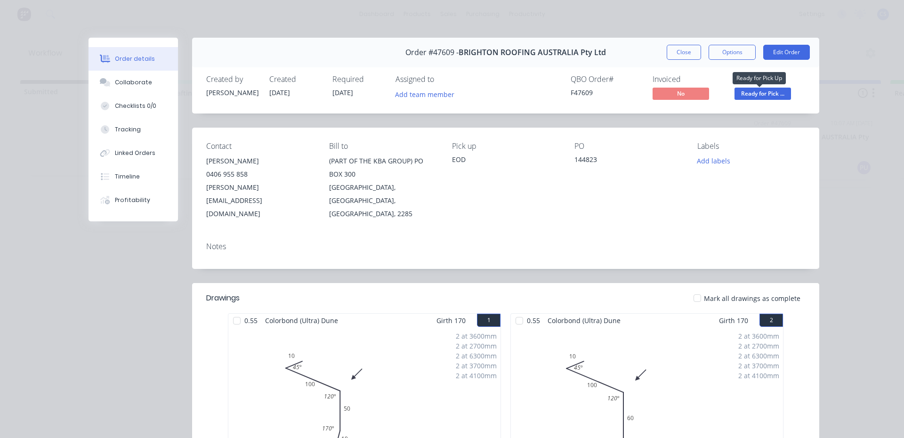
click at [777, 92] on span "Ready for Pick ..." at bounding box center [763, 94] width 57 height 12
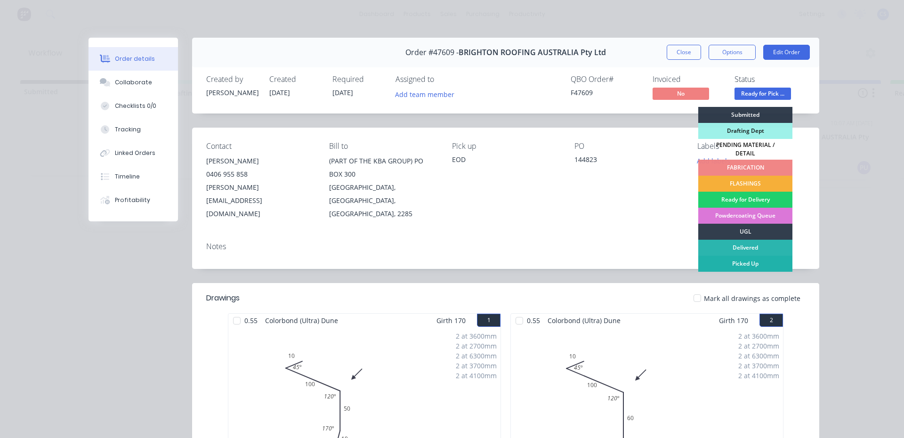
click at [723, 262] on div "Picked Up" at bounding box center [745, 264] width 94 height 16
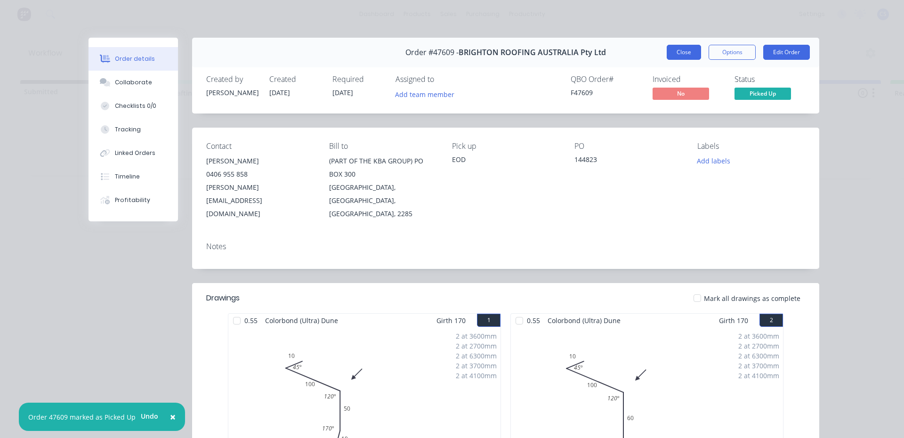
click at [680, 51] on button "Close" at bounding box center [684, 52] width 34 height 15
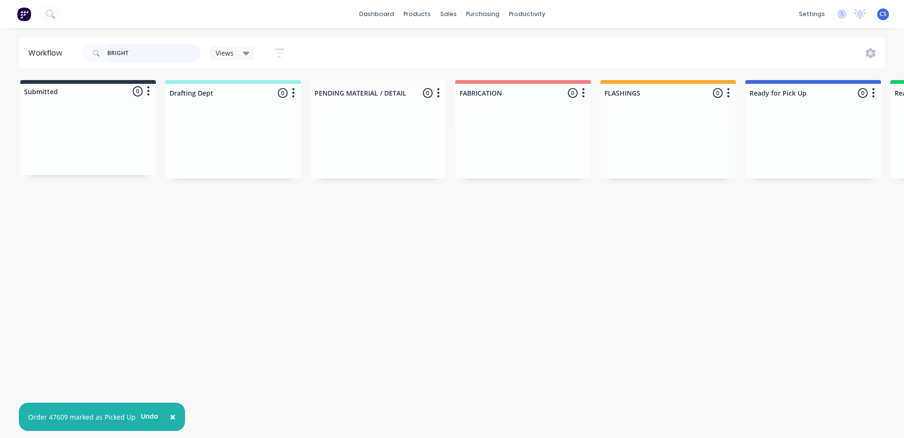
drag, startPoint x: 138, startPoint y: 57, endPoint x: 0, endPoint y: 37, distance: 139.8
click at [0, 37] on div "× Order 47609 marked as Picked Up Undo dashboard products sales purchasing prod…" at bounding box center [452, 190] width 904 height 381
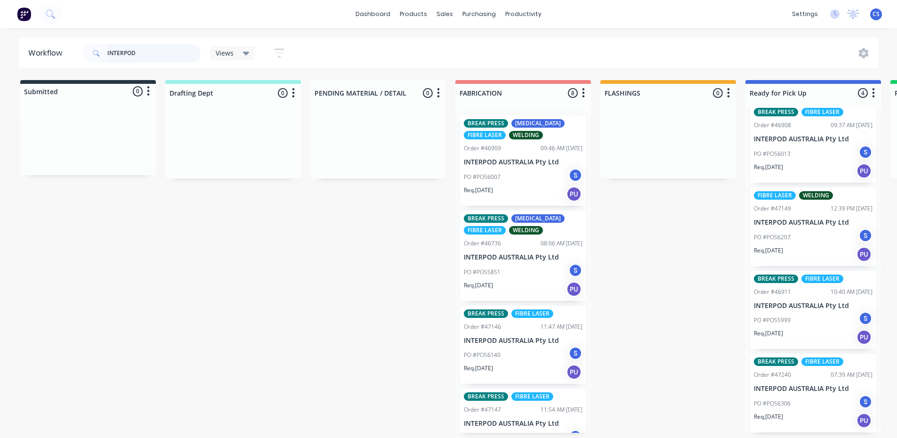
scroll to position [2, 0]
type input "INTERPOD"
click at [780, 234] on p "PO #PO56207" at bounding box center [772, 237] width 37 height 8
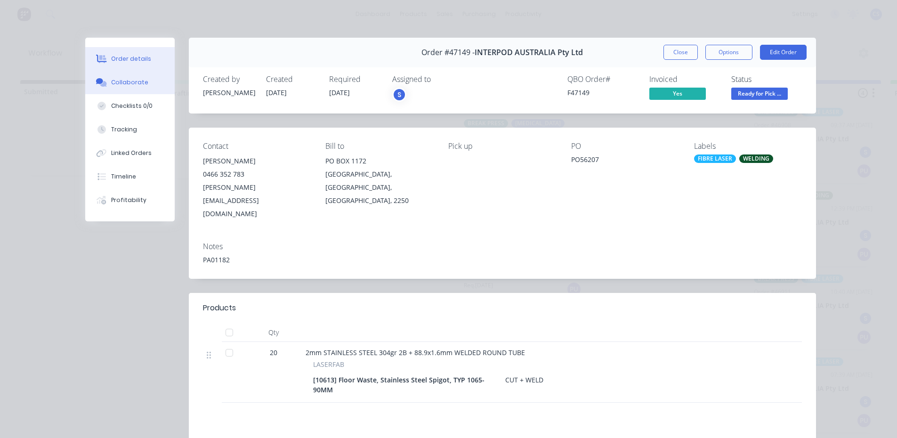
click at [147, 86] on button "Collaborate" at bounding box center [129, 83] width 89 height 24
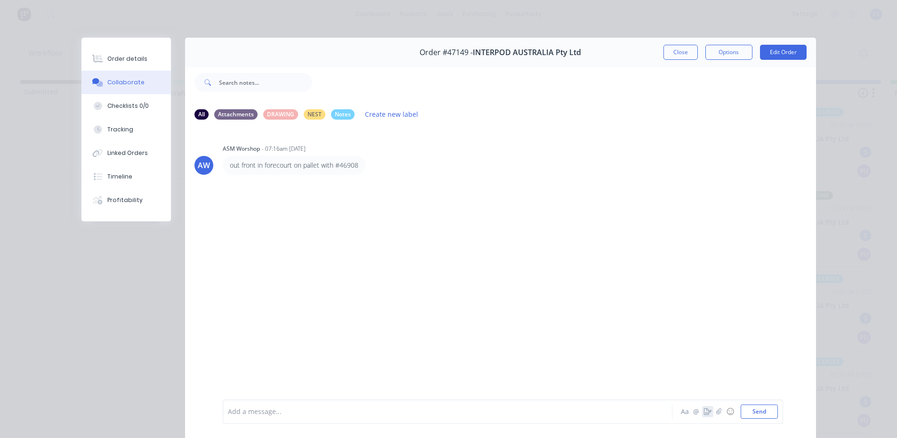
click at [704, 412] on icon "button" at bounding box center [708, 411] width 8 height 7
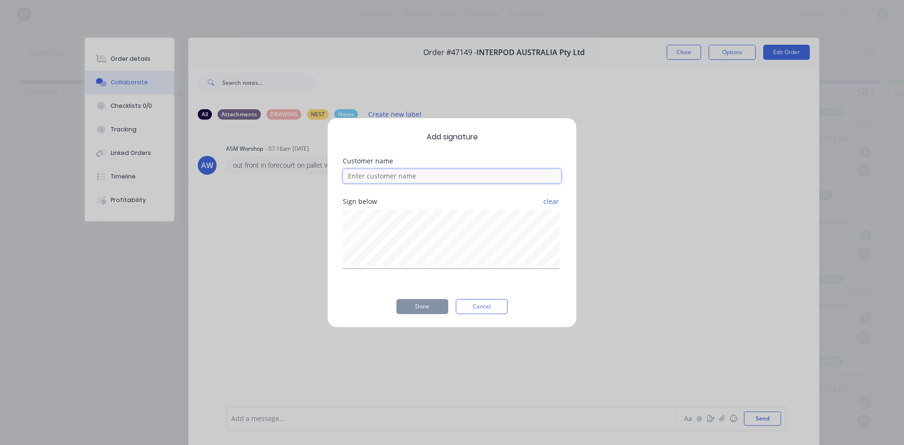
click at [379, 176] on input at bounding box center [452, 176] width 218 height 14
type input "[PERSON_NAME]"
click at [413, 312] on button "Done" at bounding box center [422, 306] width 52 height 15
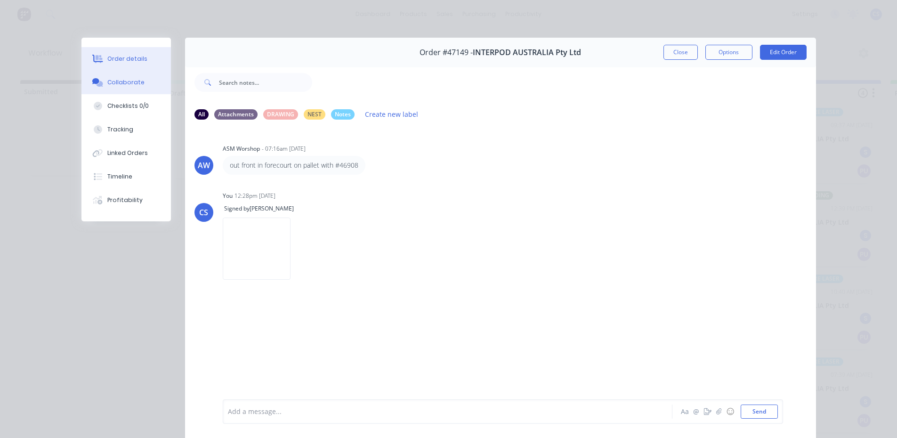
click at [107, 56] on div "Order details" at bounding box center [127, 59] width 40 height 8
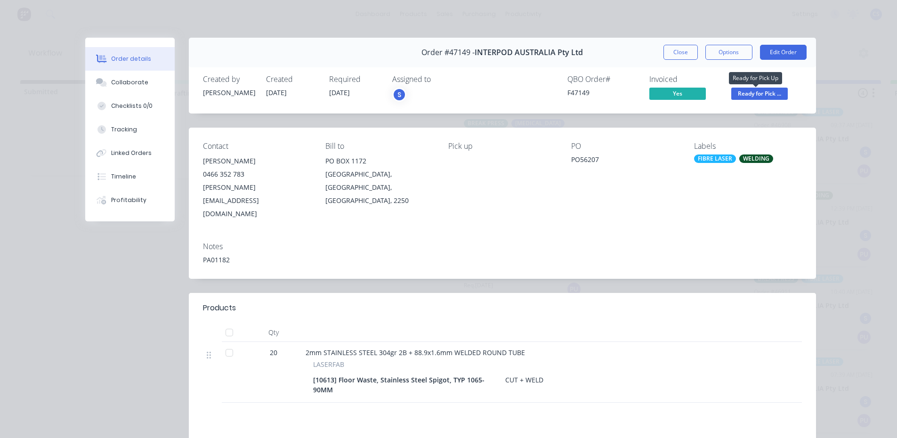
click at [757, 90] on span "Ready for Pick ..." at bounding box center [759, 94] width 57 height 12
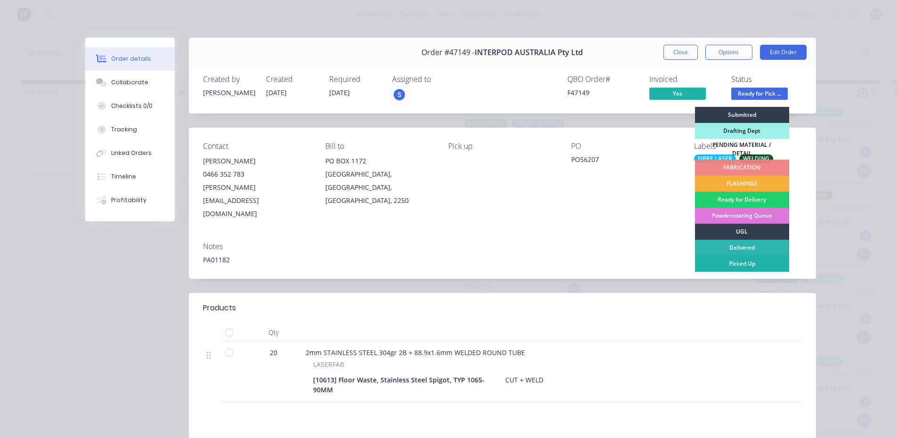
click at [738, 256] on div "Picked Up" at bounding box center [742, 264] width 94 height 16
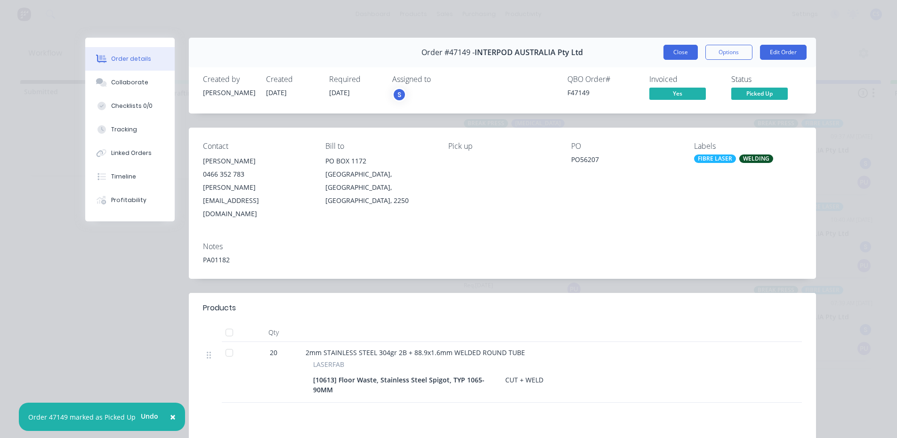
click at [678, 55] on button "Close" at bounding box center [680, 52] width 34 height 15
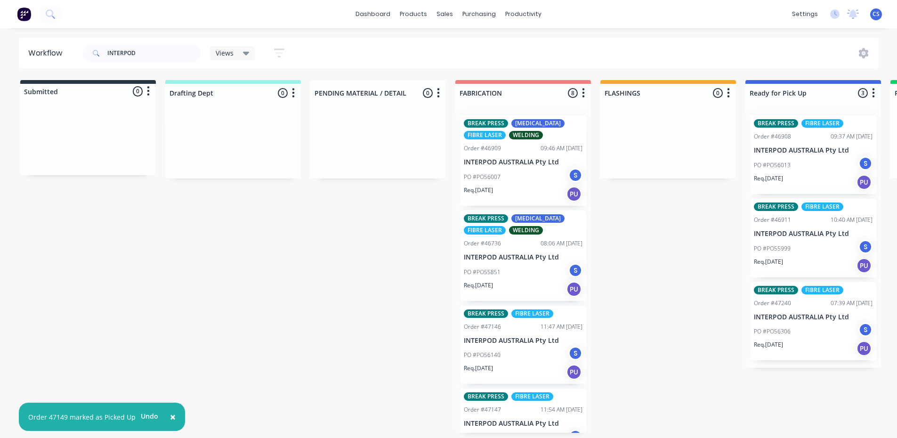
click at [797, 146] on p "INTERPOD AUSTRALIA Pty Ltd" at bounding box center [813, 150] width 119 height 8
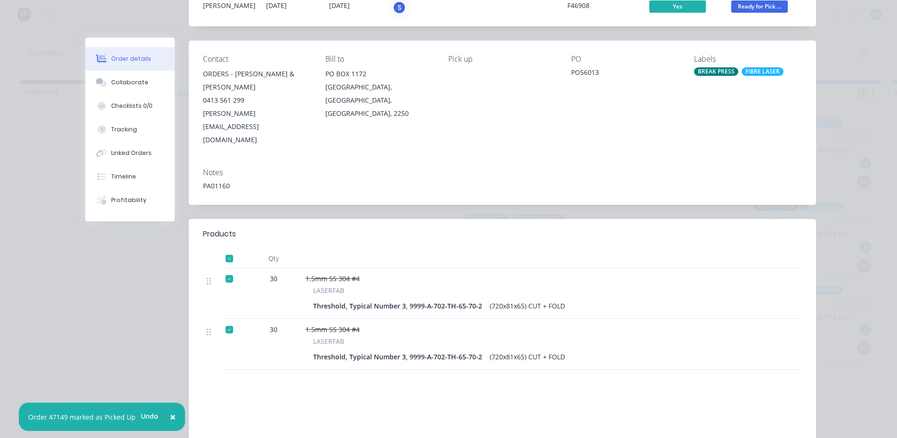
scroll to position [156, 0]
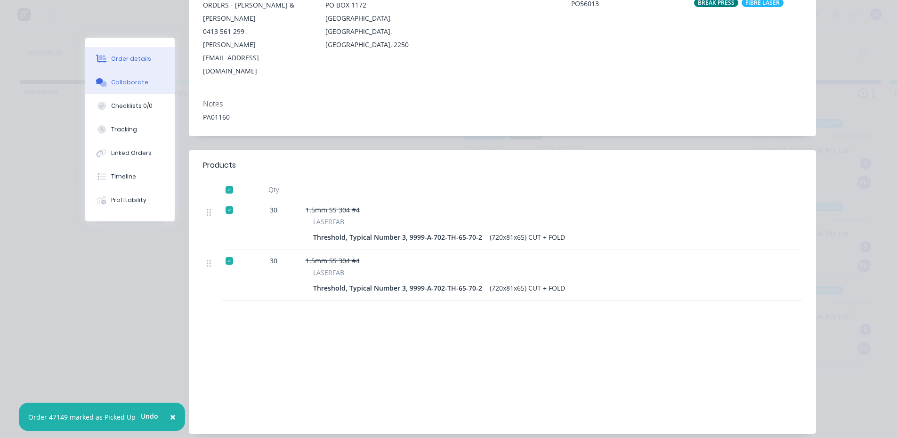
click at [96, 85] on icon at bounding box center [101, 82] width 11 height 8
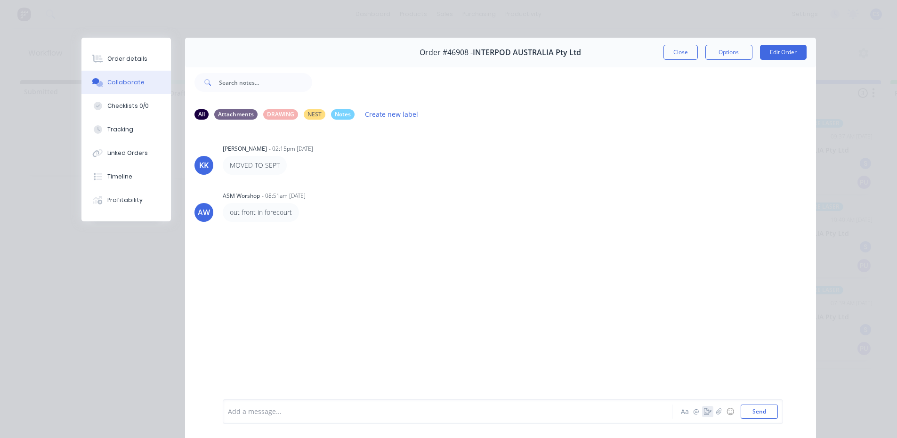
click at [706, 413] on icon "button" at bounding box center [708, 411] width 8 height 7
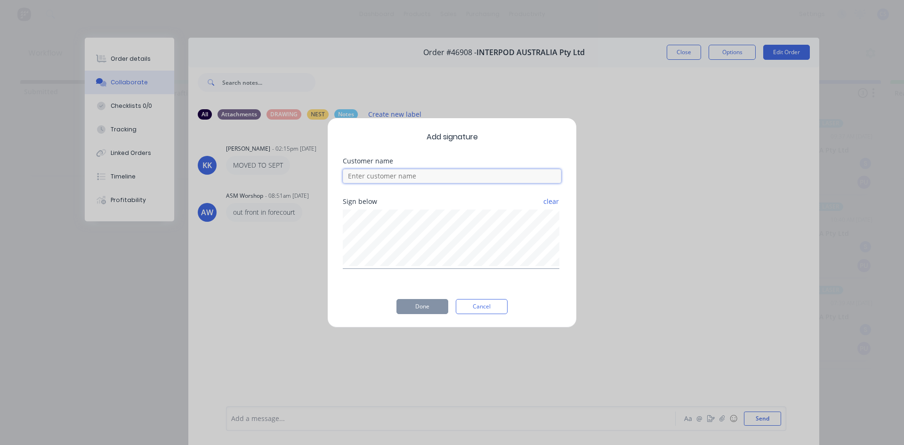
click at [457, 182] on input at bounding box center [452, 176] width 218 height 14
type input "[PERSON_NAME]"
click at [434, 304] on button "Done" at bounding box center [422, 306] width 52 height 15
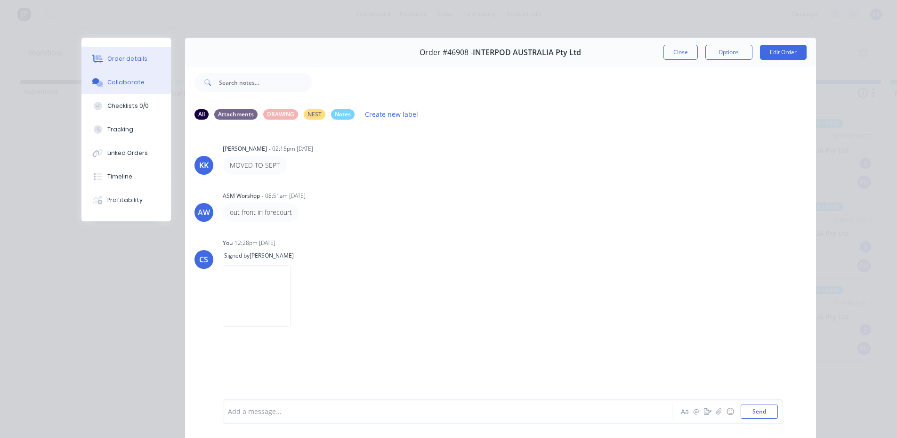
click at [125, 62] on div "Order details" at bounding box center [127, 59] width 40 height 8
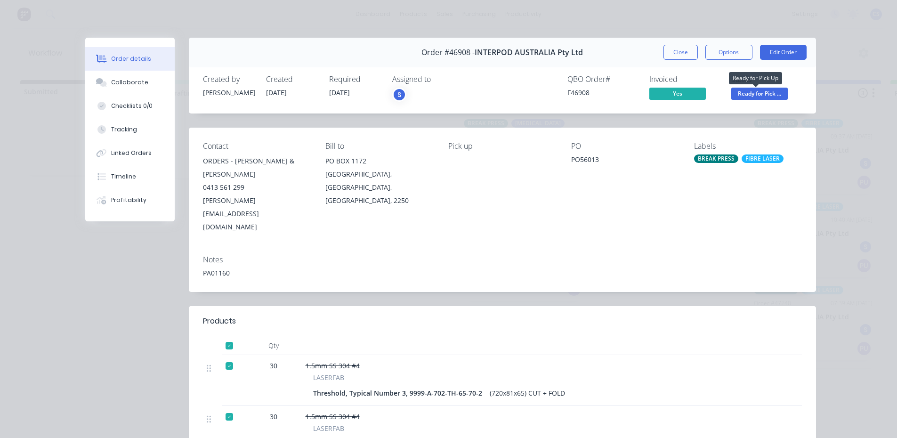
click at [736, 91] on span "Ready for Pick ..." at bounding box center [759, 94] width 57 height 12
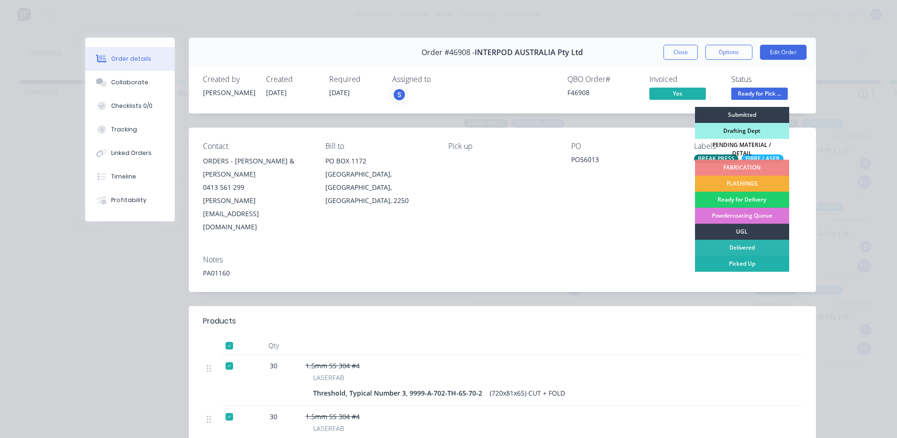
click at [732, 262] on div "Picked Up" at bounding box center [742, 264] width 94 height 16
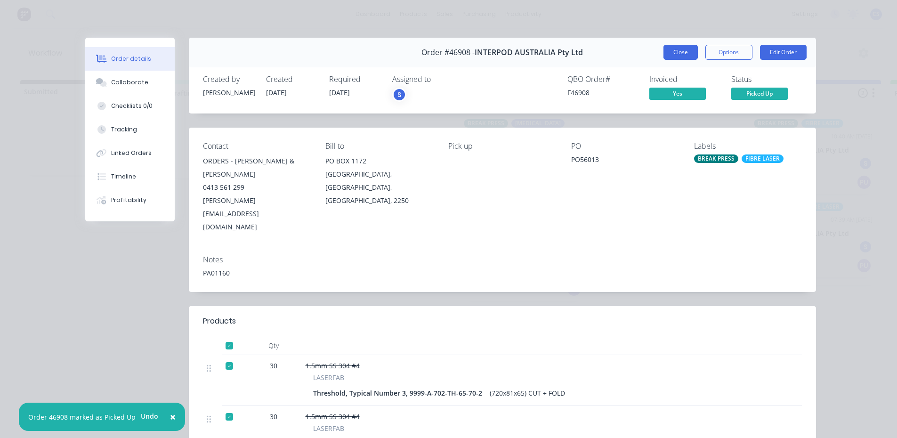
click at [683, 53] on button "Close" at bounding box center [680, 52] width 34 height 15
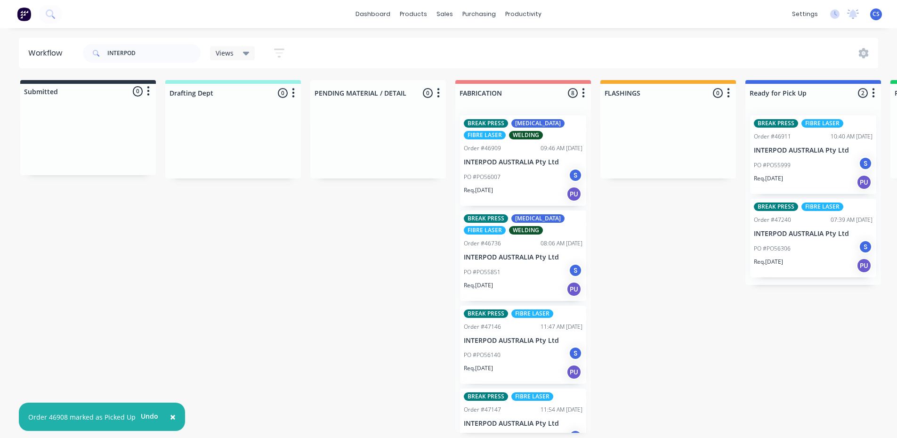
click at [803, 177] on div "Req. [DATE] PU" at bounding box center [813, 182] width 119 height 16
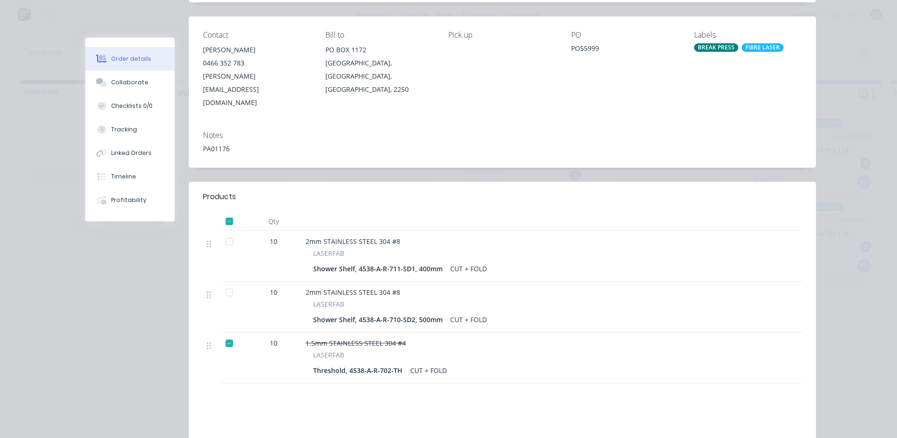
scroll to position [188, 0]
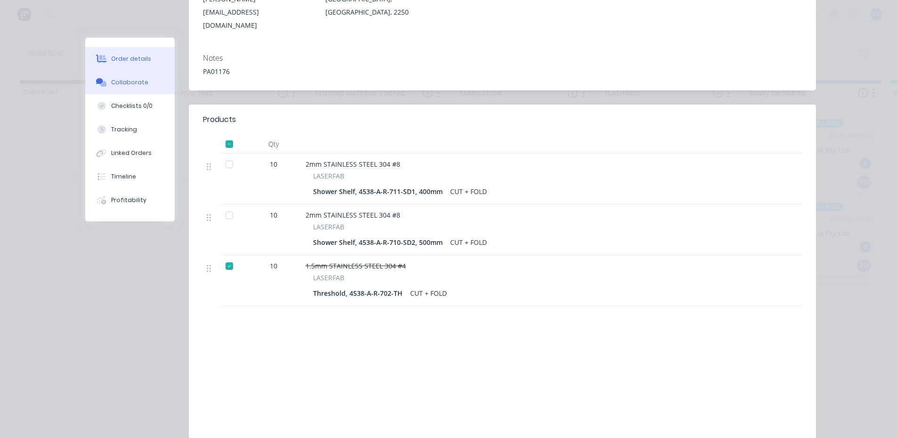
click at [126, 82] on div "Collaborate" at bounding box center [129, 82] width 37 height 8
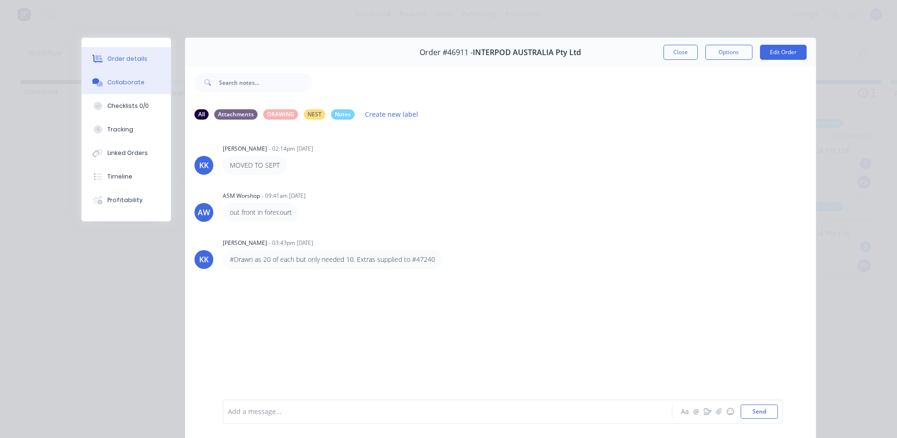
click at [124, 55] on div "Order details" at bounding box center [127, 59] width 40 height 8
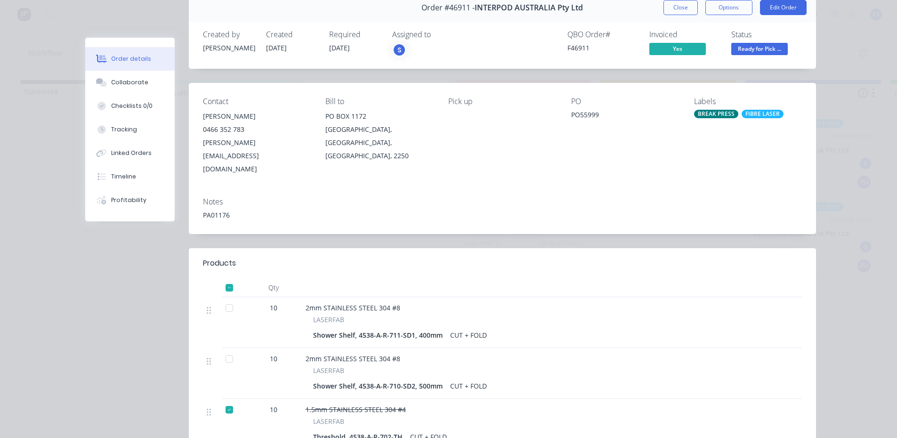
scroll to position [94, 0]
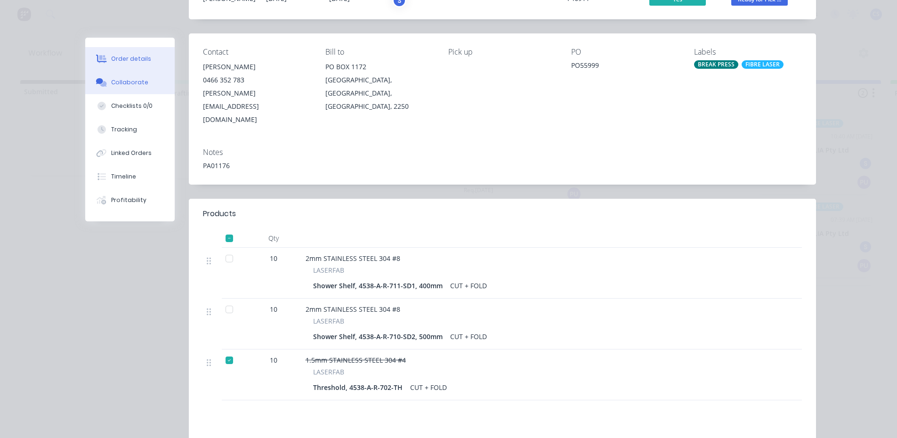
click at [131, 90] on button "Collaborate" at bounding box center [129, 83] width 89 height 24
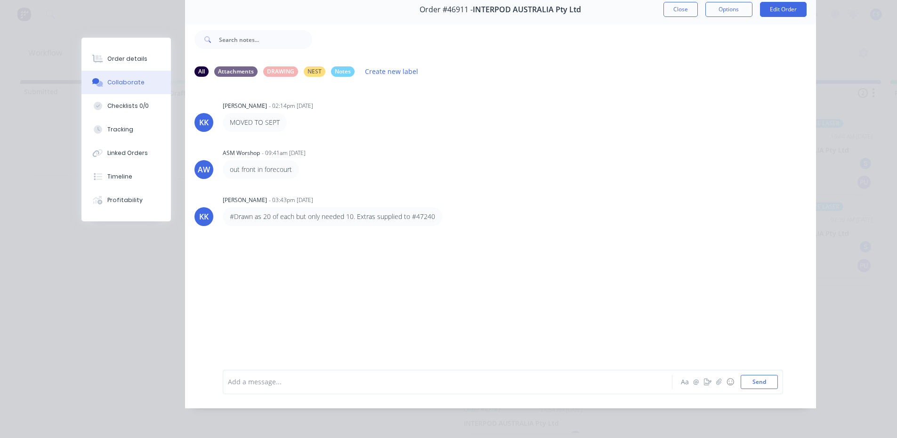
scroll to position [0, 0]
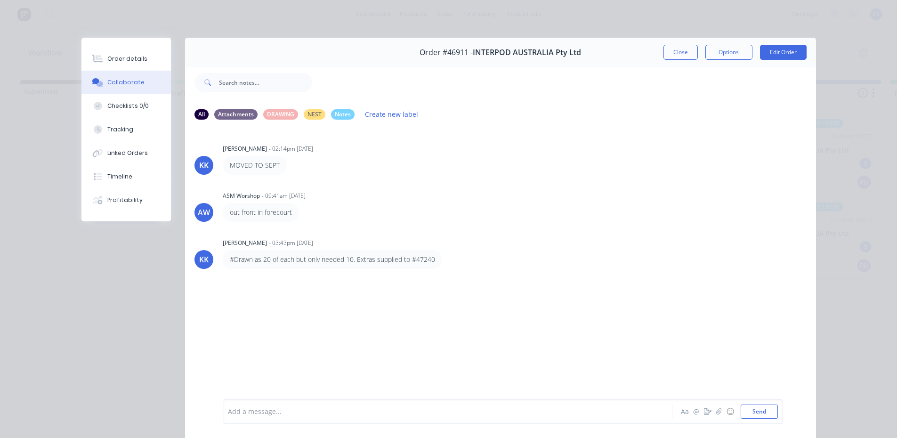
click at [286, 416] on div at bounding box center [434, 412] width 412 height 10
click at [704, 414] on icon "button" at bounding box center [708, 411] width 8 height 7
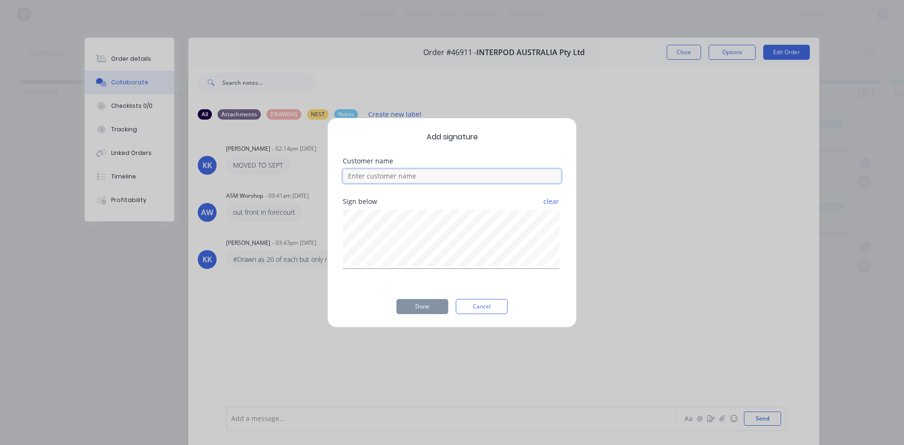
click at [383, 179] on input at bounding box center [452, 176] width 218 height 14
type input "[PERSON_NAME]"
click at [419, 307] on button "Done" at bounding box center [422, 306] width 52 height 15
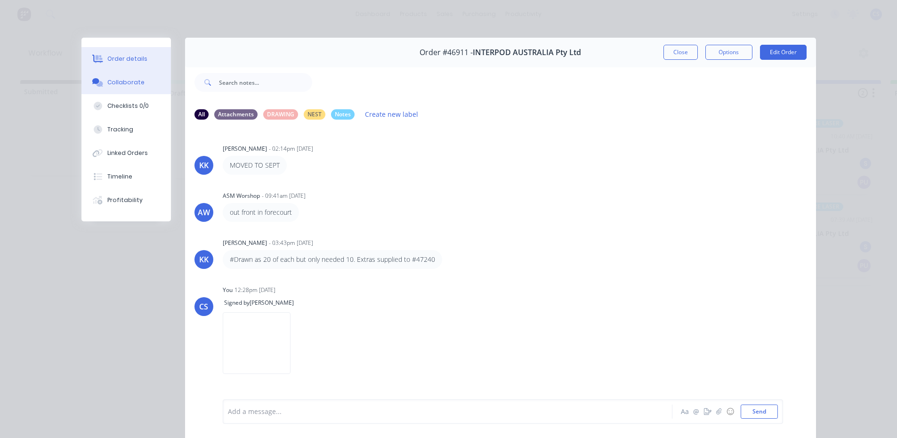
click at [129, 60] on div "Order details" at bounding box center [127, 59] width 40 height 8
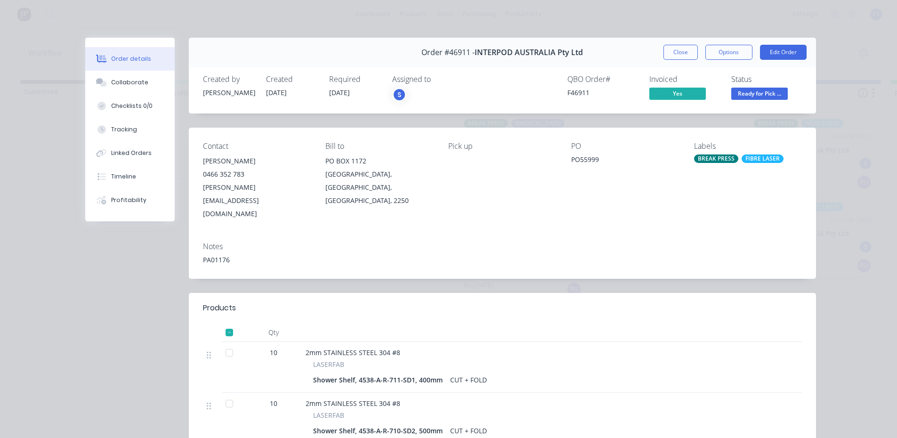
click at [752, 86] on div "Status Ready for Pick ..." at bounding box center [766, 88] width 71 height 27
click at [752, 92] on span "Ready for Pick ..." at bounding box center [759, 94] width 57 height 12
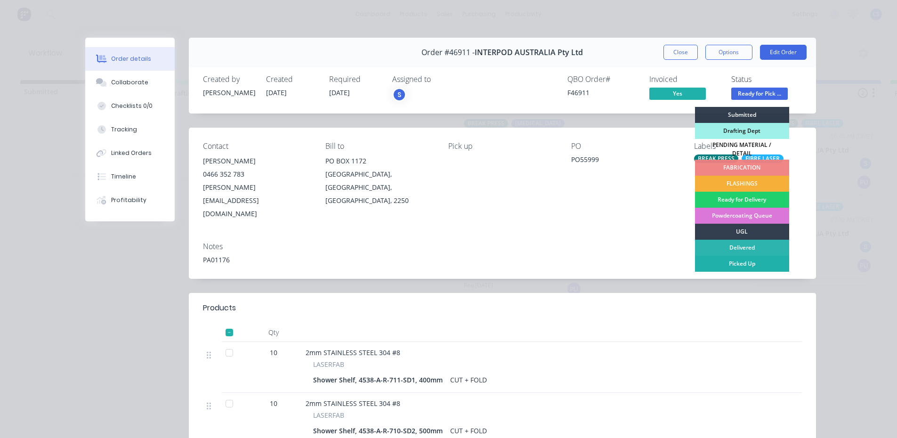
click at [727, 262] on div "Picked Up" at bounding box center [742, 264] width 94 height 16
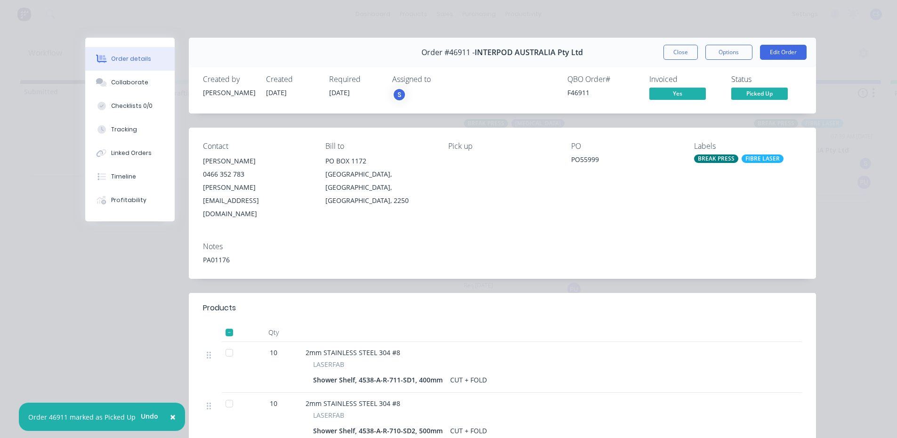
click at [681, 44] on div "Order #46911 - INTERPOD AUSTRALIA Pty Ltd Close Options Edit Order" at bounding box center [502, 53] width 627 height 30
click at [670, 53] on button "Close" at bounding box center [680, 52] width 34 height 15
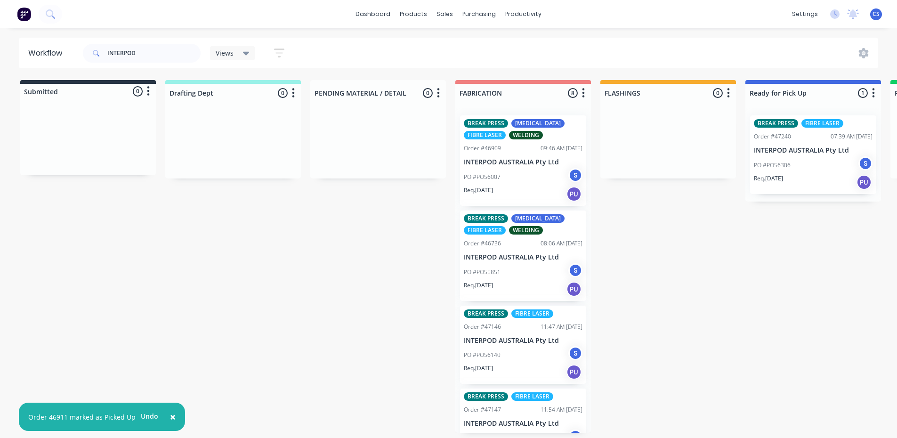
click at [826, 166] on div "PO #PO56306 S" at bounding box center [813, 165] width 119 height 18
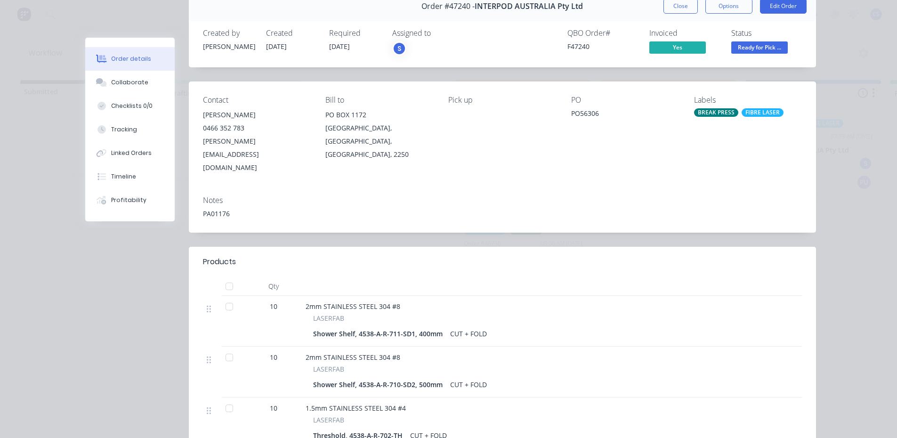
scroll to position [141, 0]
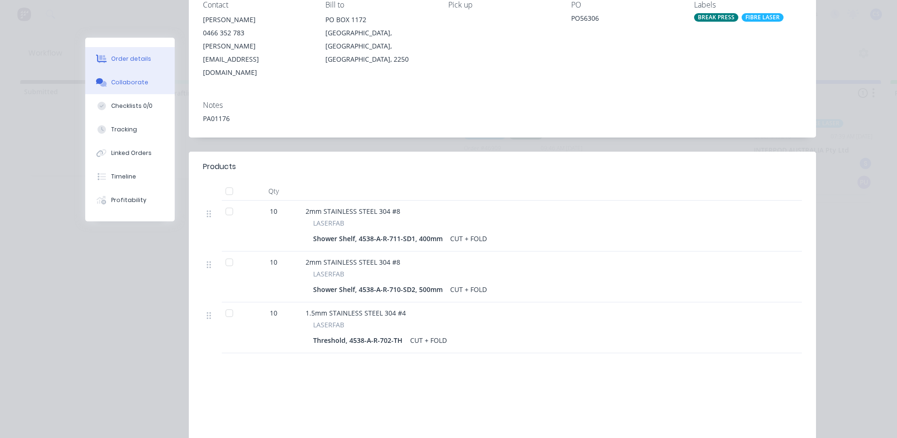
click at [132, 87] on button "Collaborate" at bounding box center [129, 83] width 89 height 24
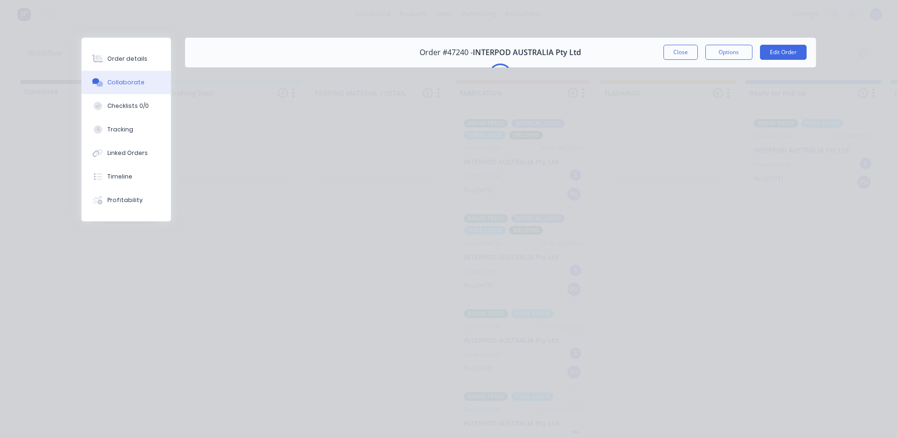
scroll to position [0, 0]
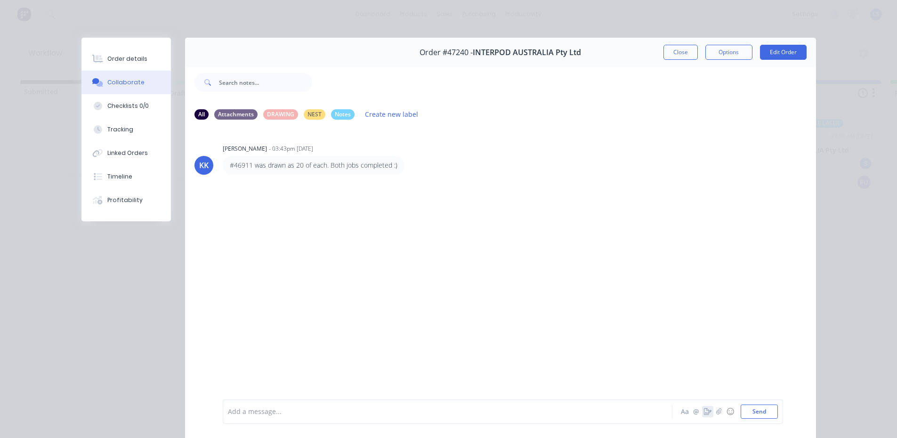
click at [704, 411] on icon "button" at bounding box center [708, 411] width 8 height 7
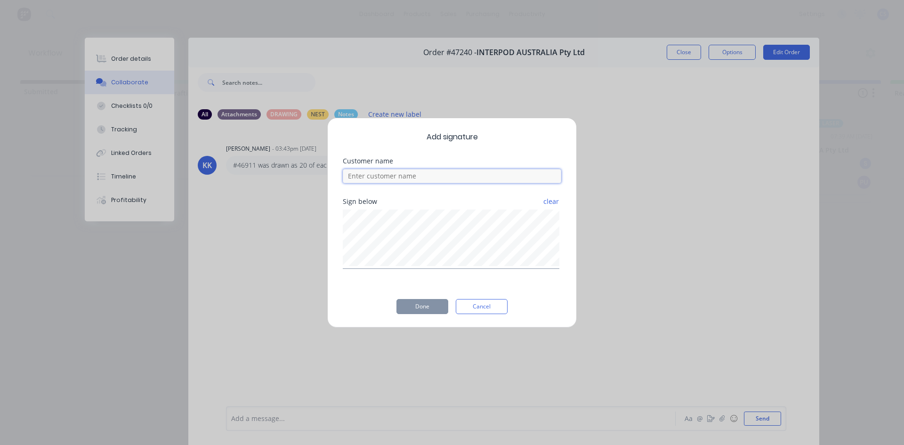
click at [404, 177] on input at bounding box center [452, 176] width 218 height 14
type input "[PERSON_NAME]"
click at [434, 302] on button "Done" at bounding box center [422, 306] width 52 height 15
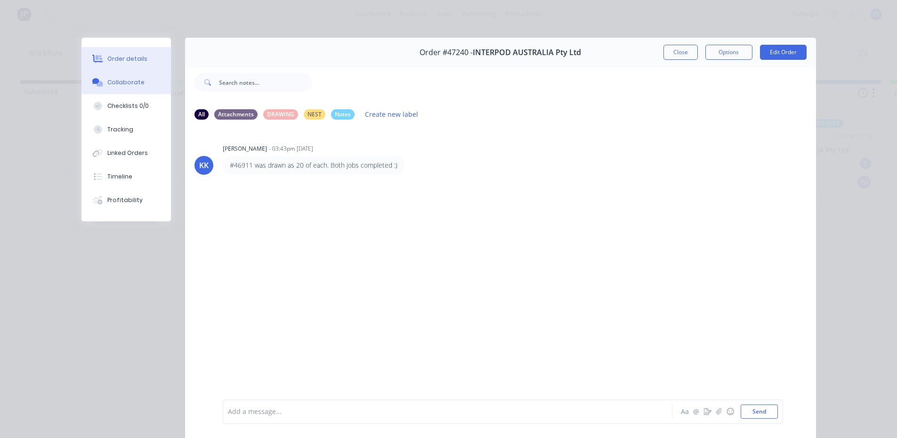
click at [110, 56] on div "Order details" at bounding box center [127, 59] width 40 height 8
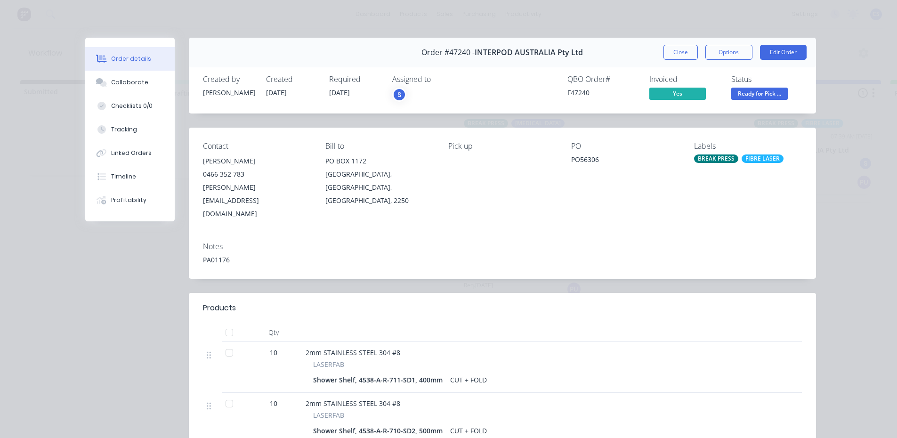
click at [775, 92] on span "Ready for Pick ..." at bounding box center [759, 94] width 57 height 12
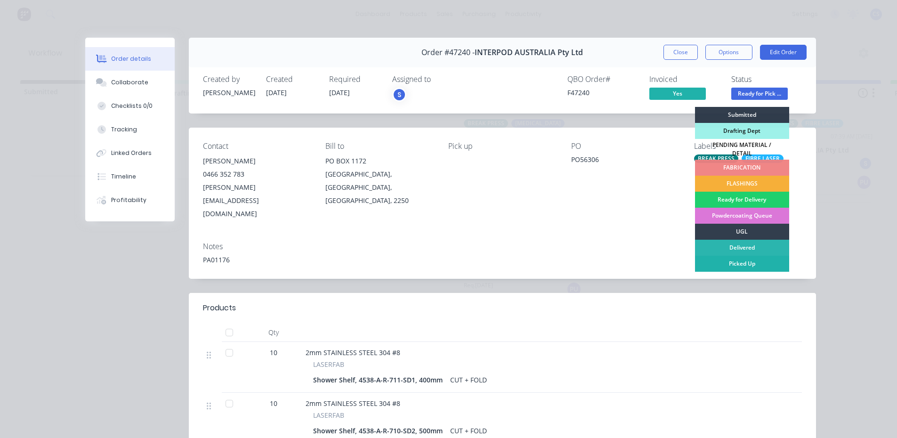
click at [726, 258] on div "Picked Up" at bounding box center [742, 264] width 94 height 16
